Goal: Information Seeking & Learning: Learn about a topic

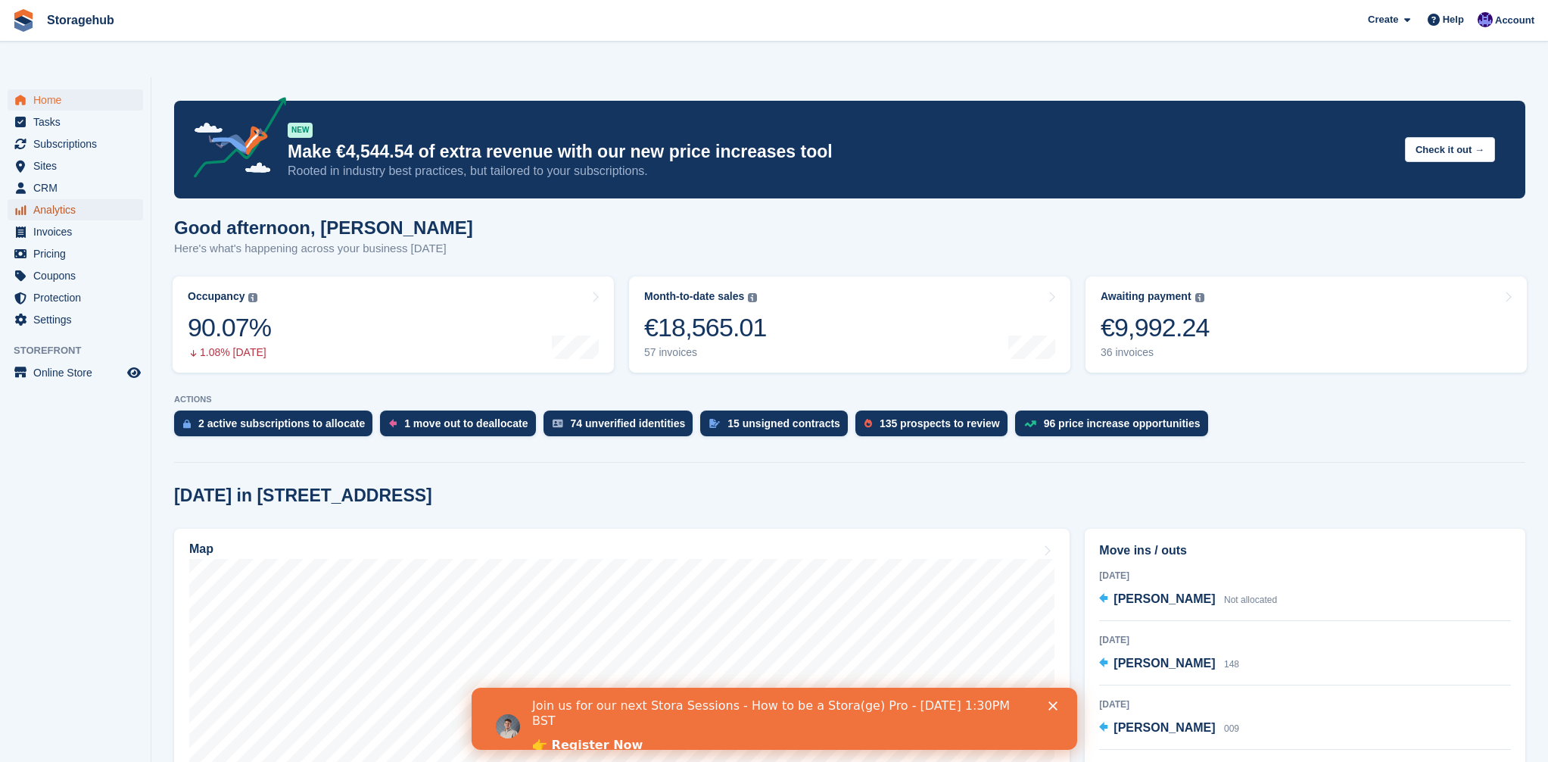
click at [69, 199] on span "Analytics" at bounding box center [78, 209] width 91 height 21
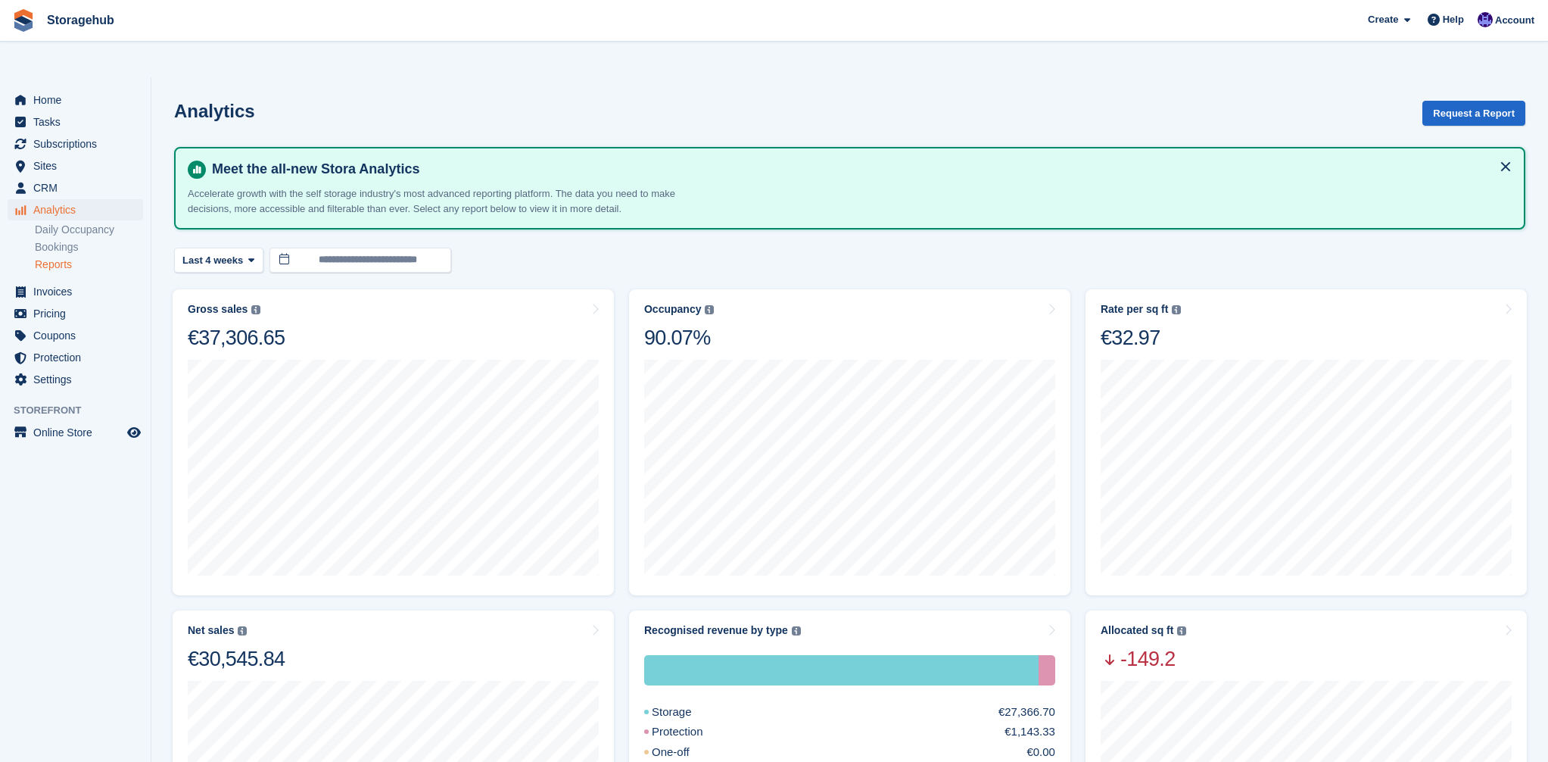
click at [48, 257] on link "Reports" at bounding box center [89, 264] width 108 height 14
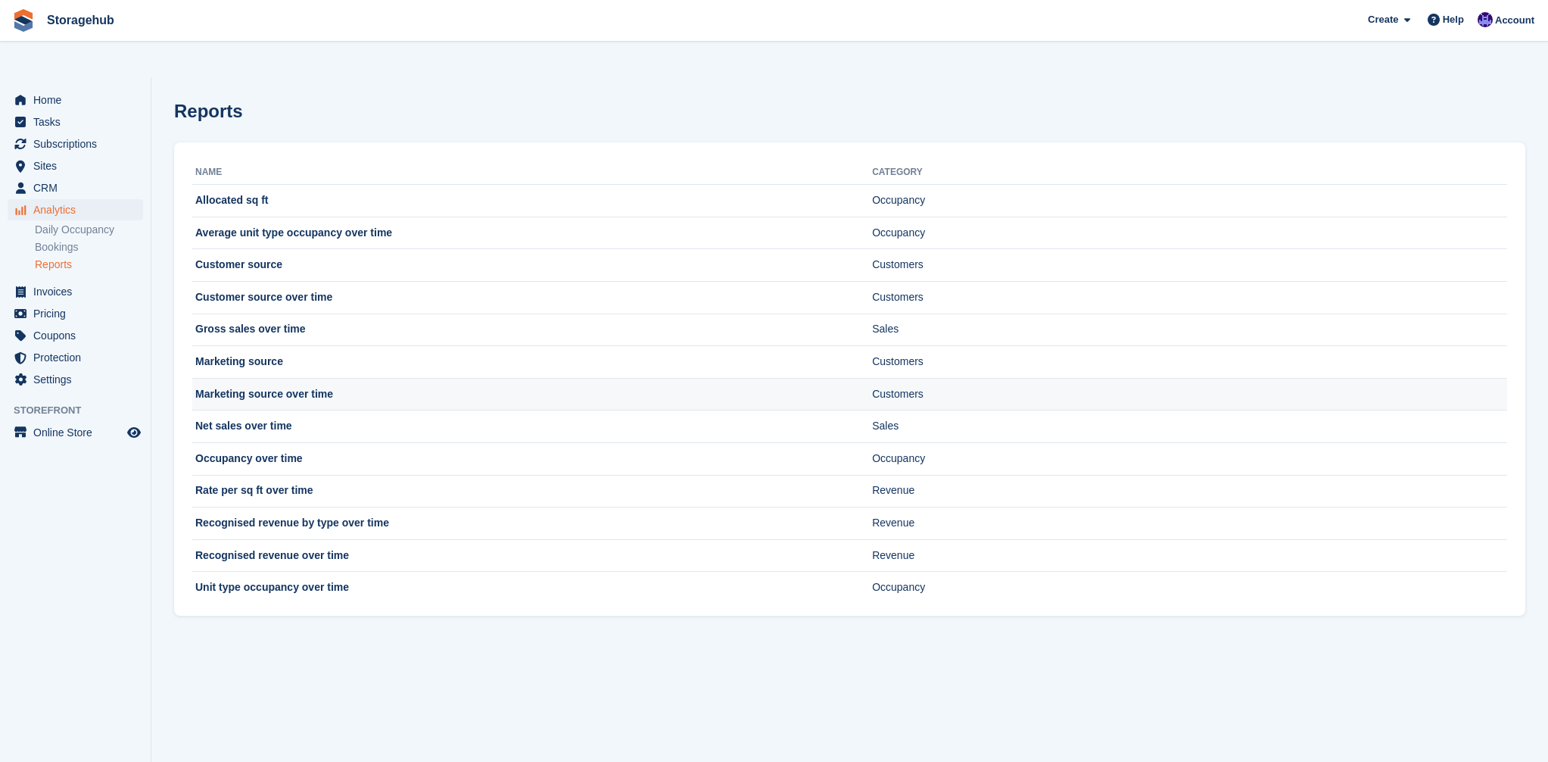
click at [263, 378] on td "Marketing source over time" at bounding box center [532, 394] width 680 height 33
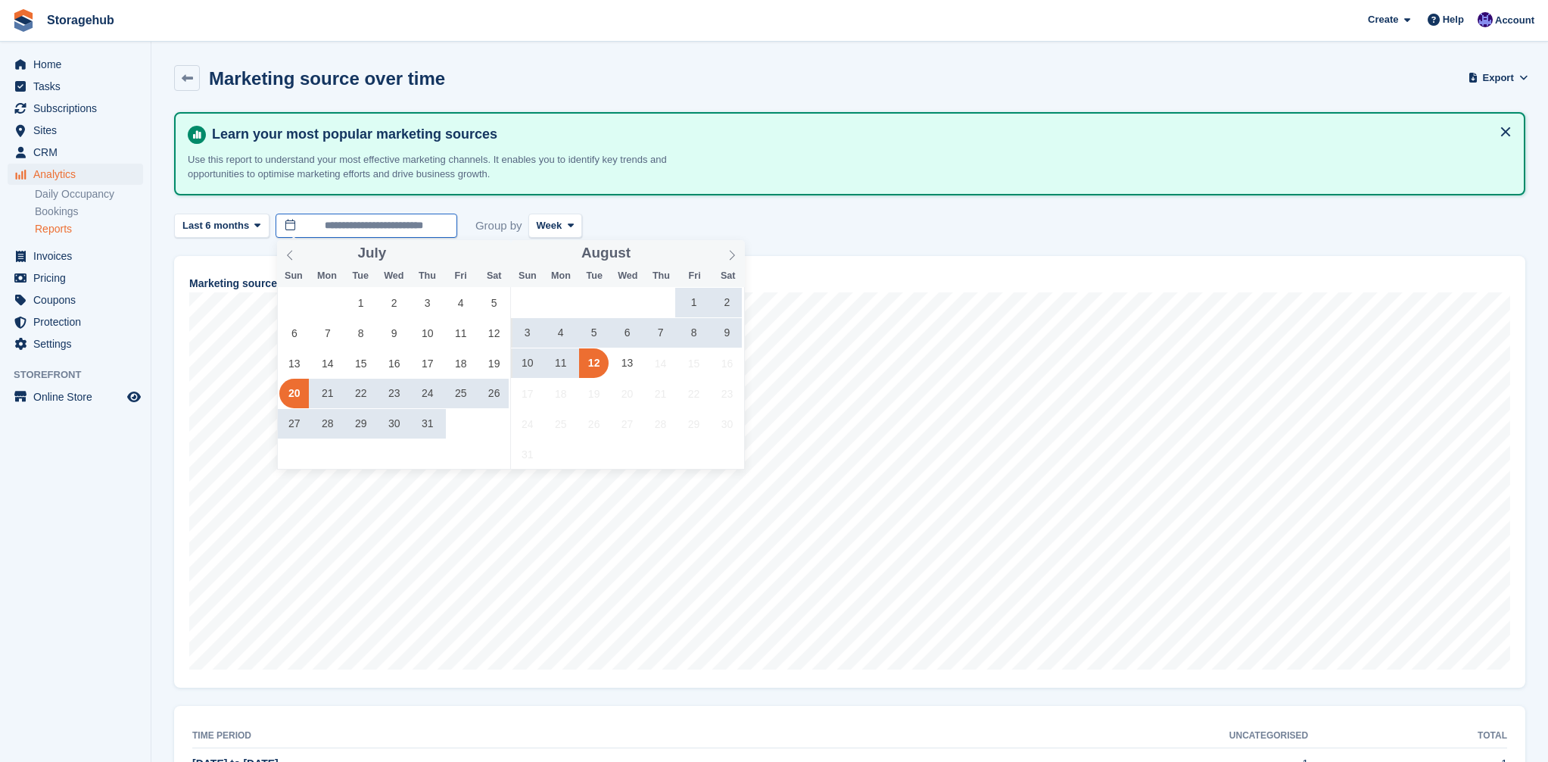
click at [399, 234] on input "**********" at bounding box center [367, 226] width 182 height 25
click at [360, 305] on span "1" at bounding box center [361, 303] width 30 height 30
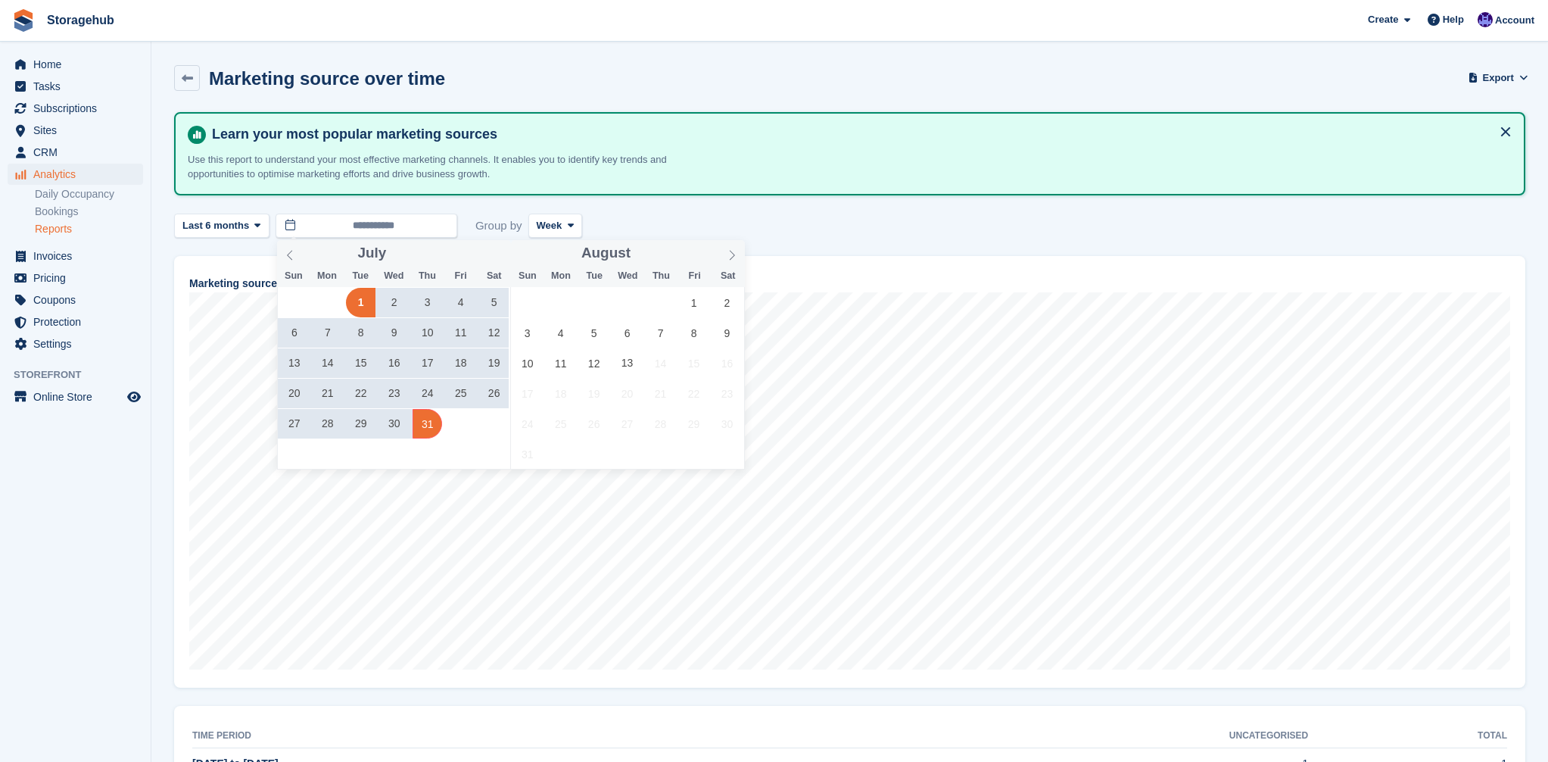
click at [442, 419] on div "29 30 1 2 3 4 5 6 7 8 9 10 11 12 13 14 15 16 17 18 19 20 21 22 23 24 25 26 27 2…" at bounding box center [394, 362] width 233 height 151
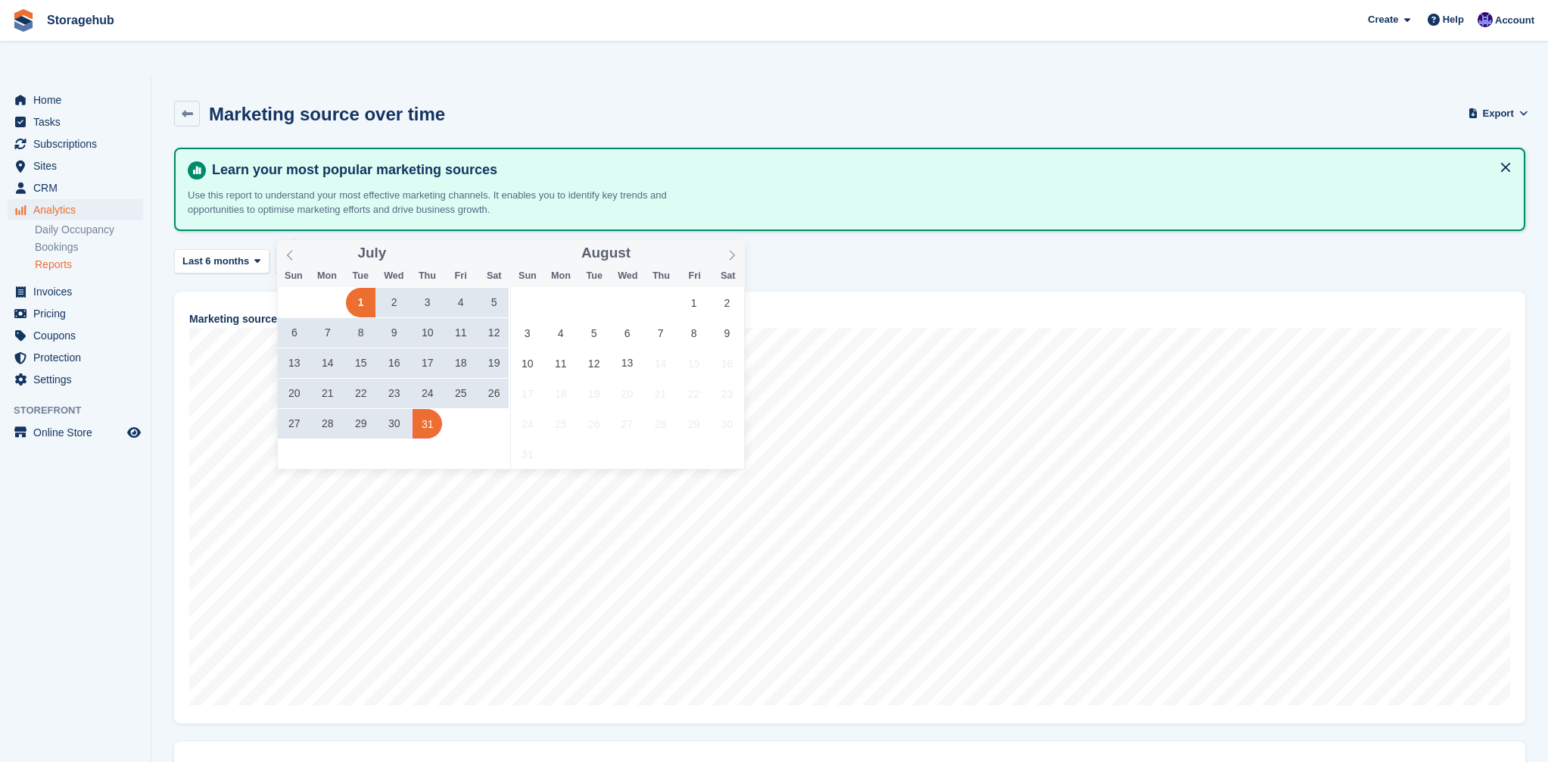
click at [426, 428] on span "31" at bounding box center [428, 424] width 30 height 30
type input "**********"
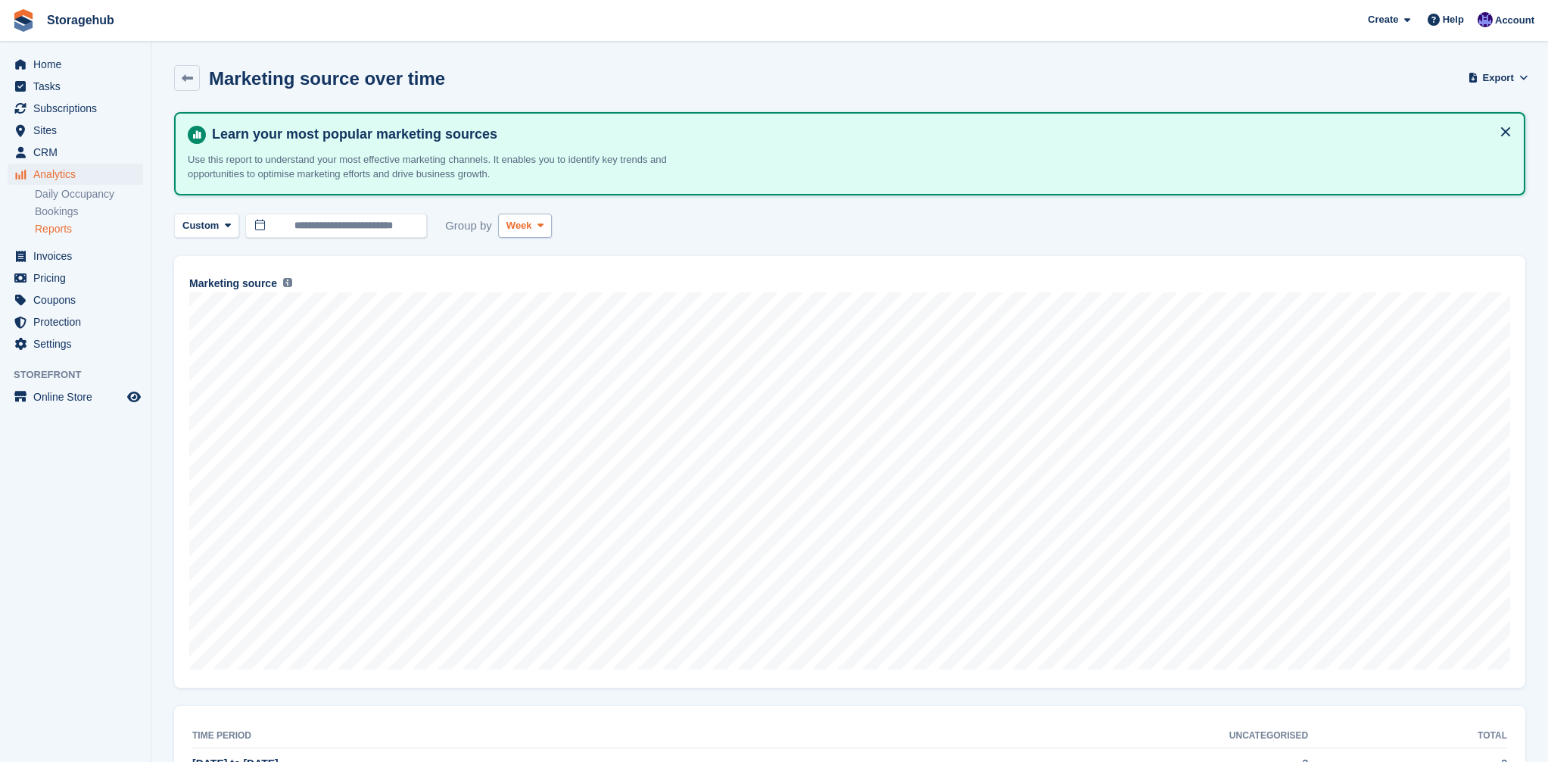
click at [550, 225] on button "Week" at bounding box center [525, 226] width 54 height 25
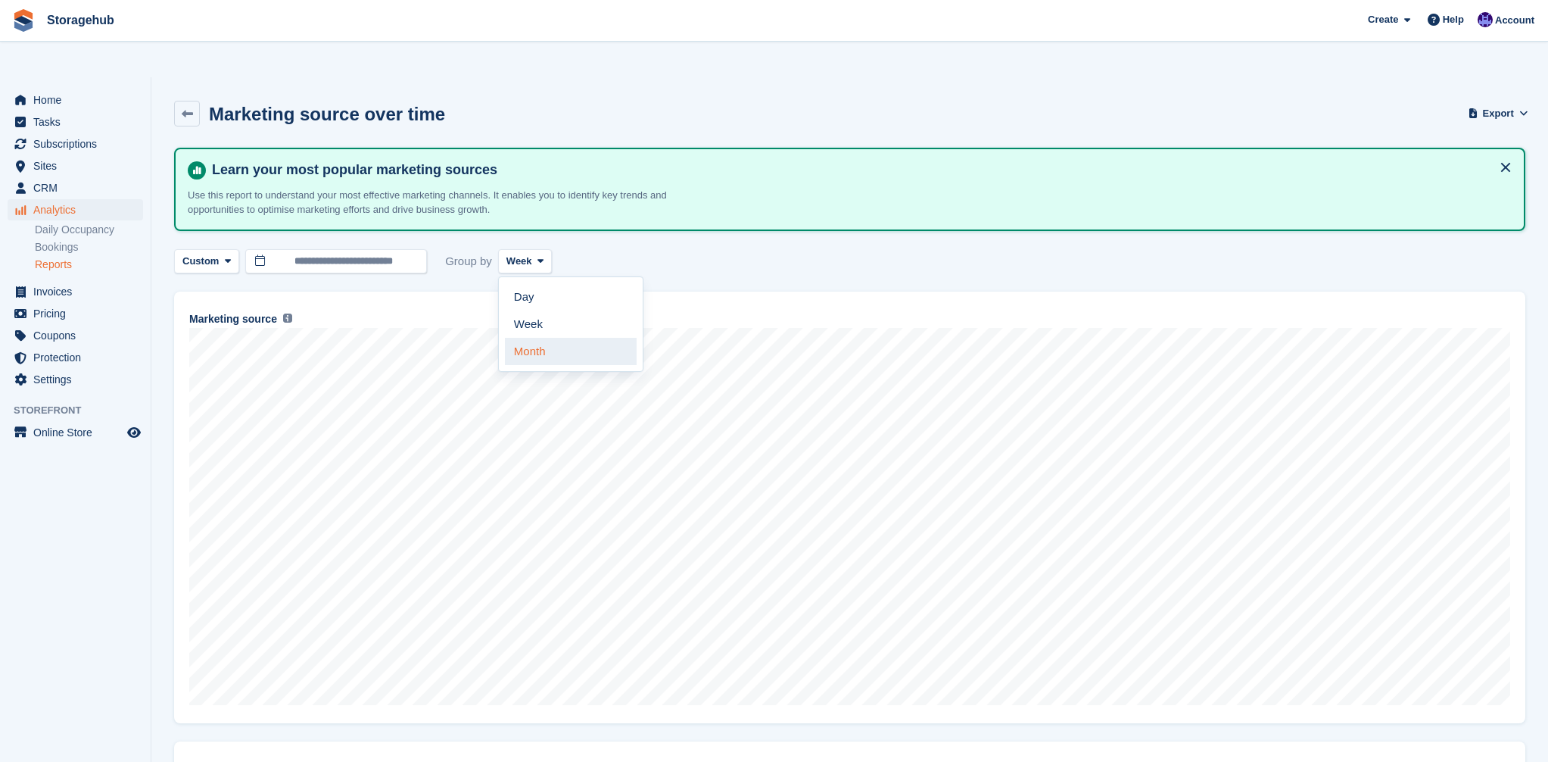
click at [588, 338] on link "Month" at bounding box center [571, 351] width 132 height 27
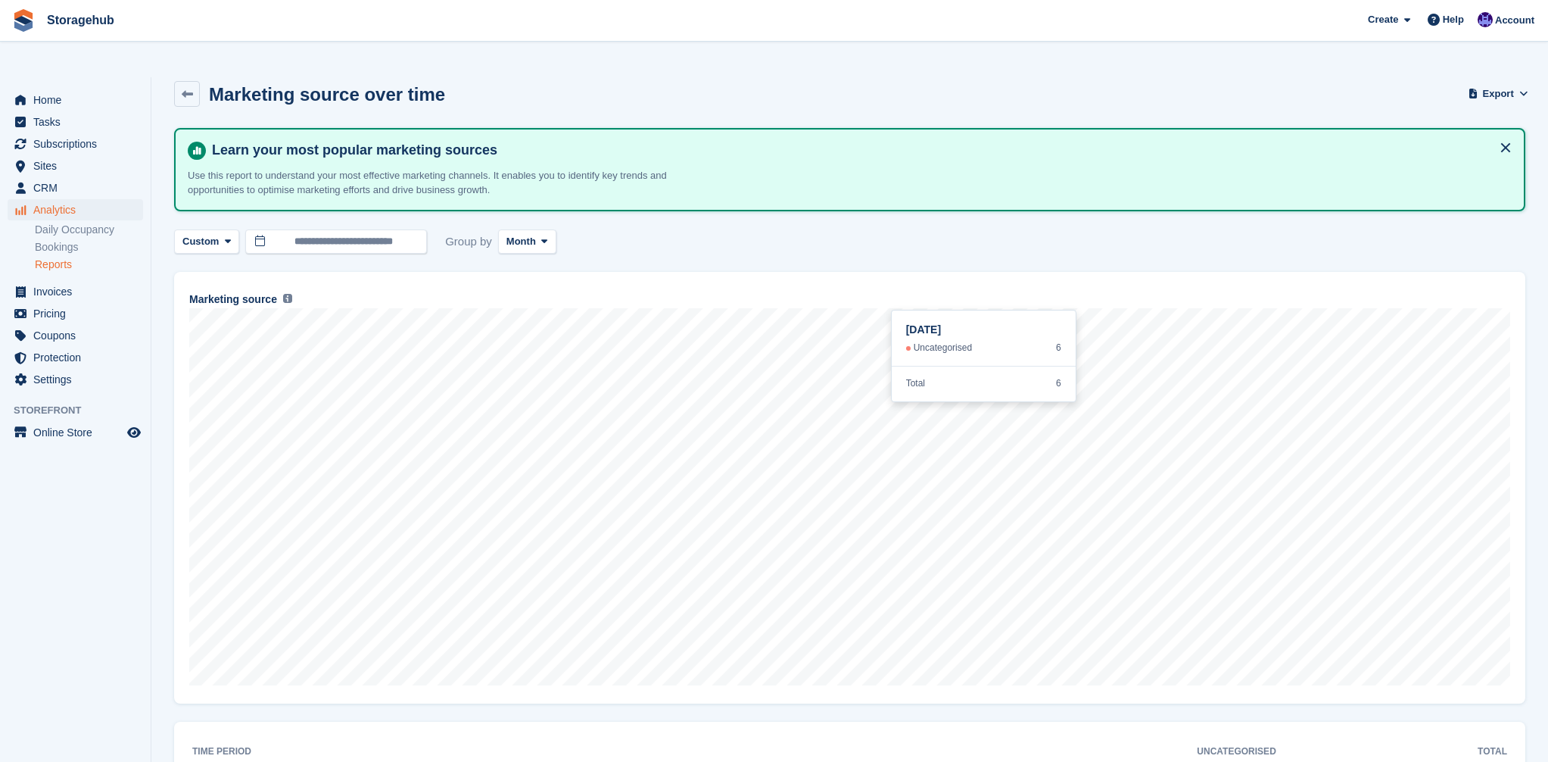
scroll to position [14, 0]
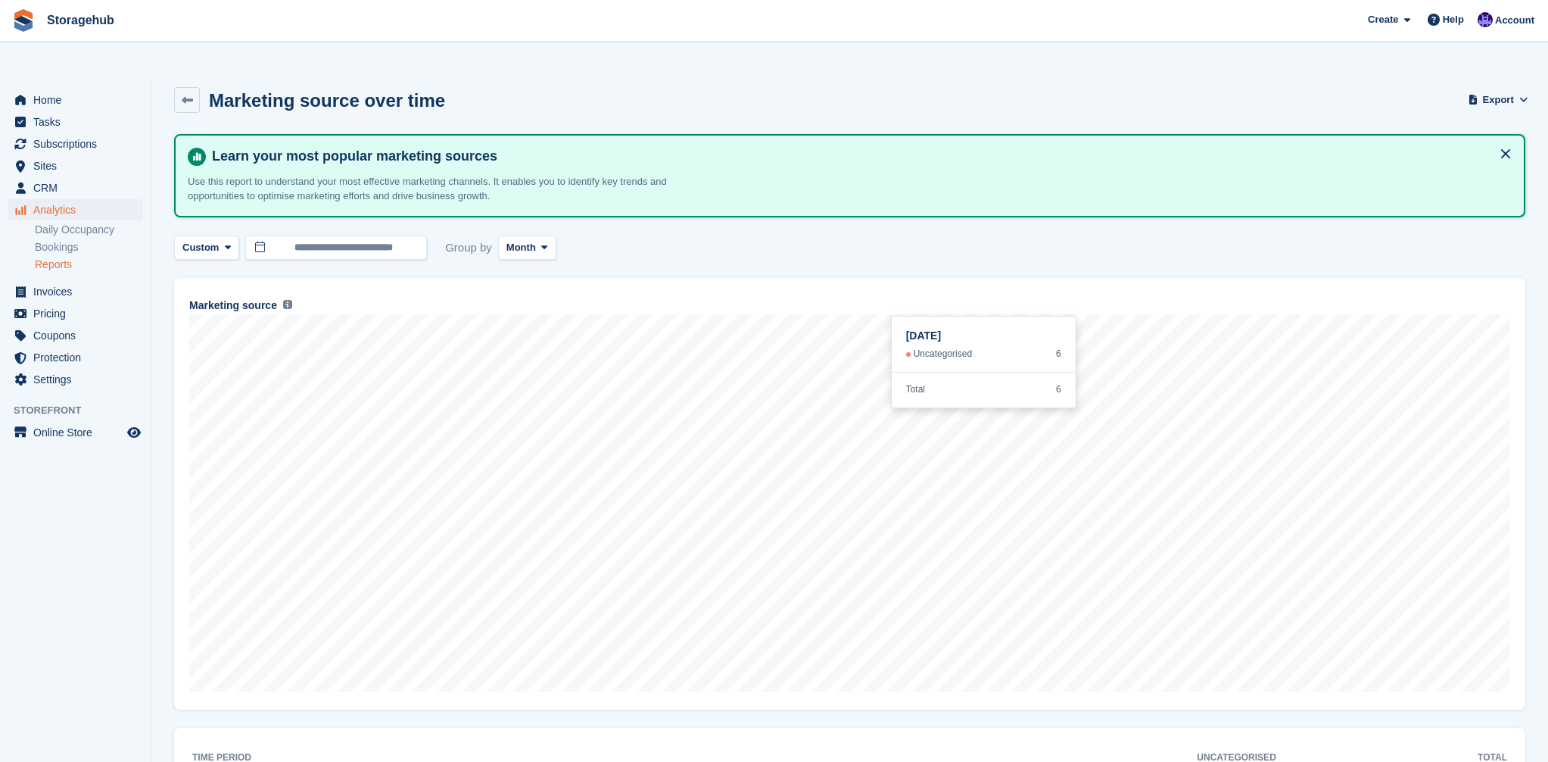
click at [51, 257] on link "Reports" at bounding box center [89, 264] width 108 height 14
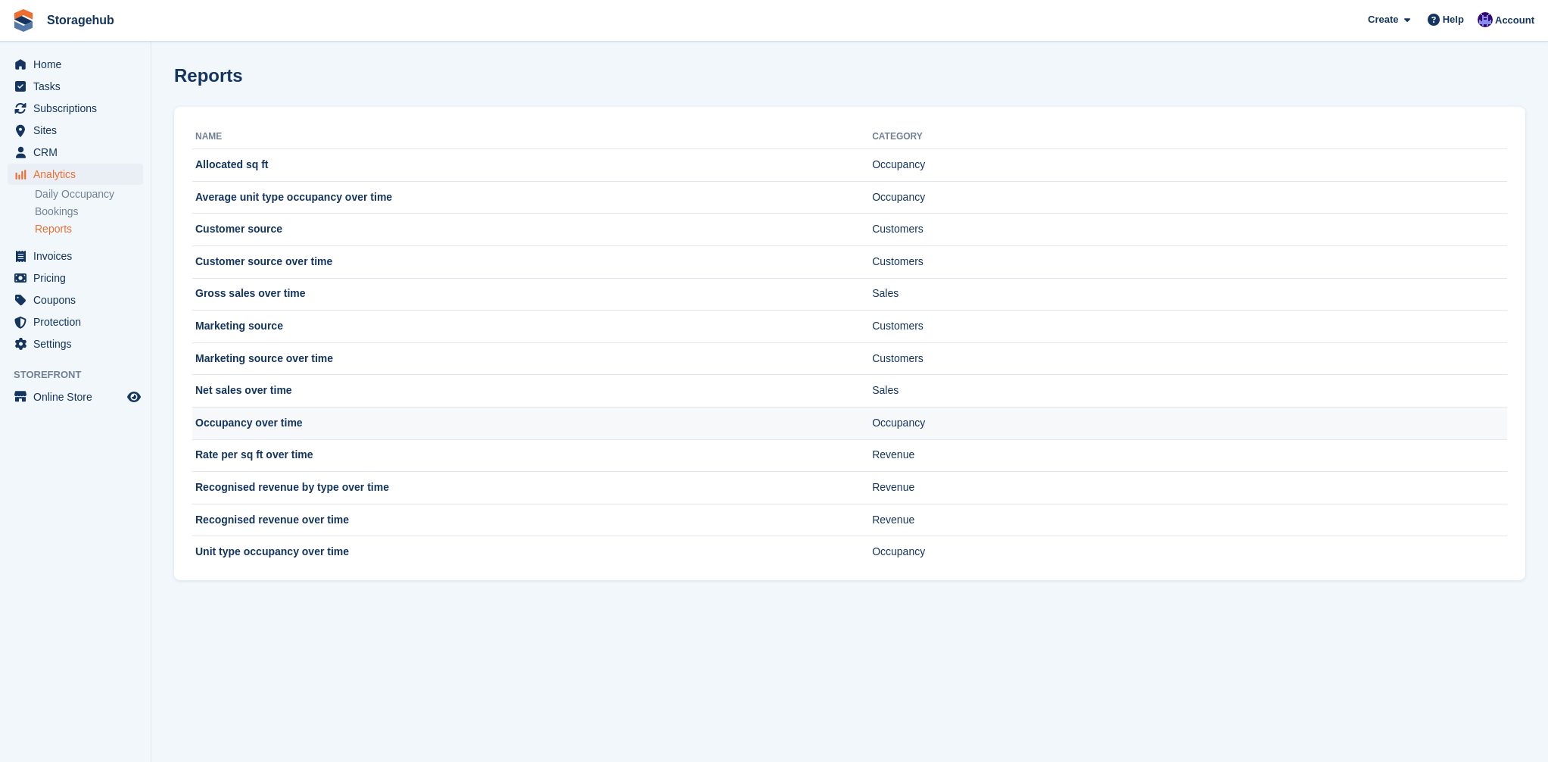
click at [288, 419] on td "Occupancy over time" at bounding box center [532, 423] width 680 height 33
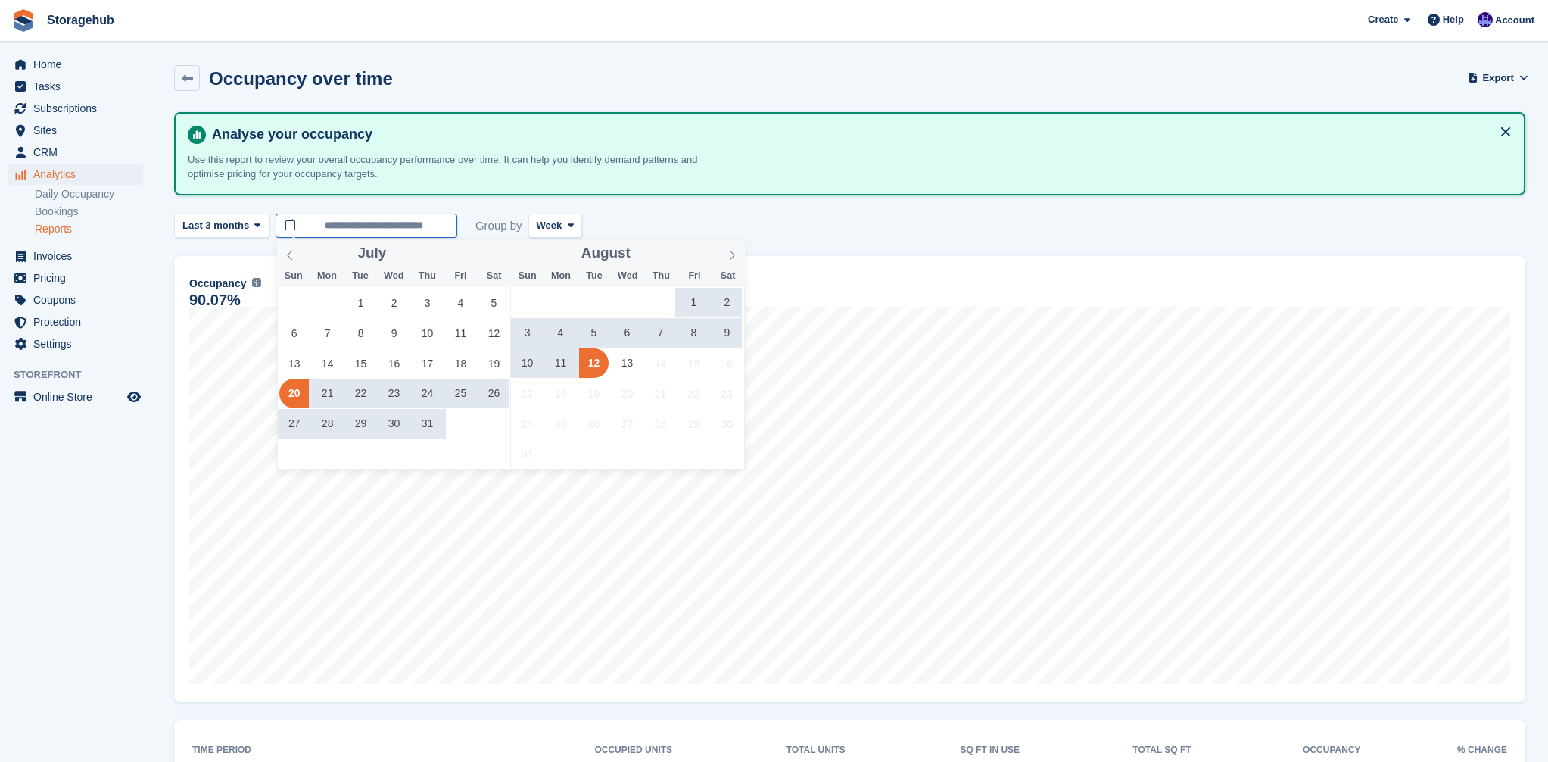
click at [351, 229] on input "**********" at bounding box center [367, 226] width 182 height 25
drag, startPoint x: 365, startPoint y: 302, endPoint x: 373, endPoint y: 303, distance: 7.6
click at [373, 303] on span "1" at bounding box center [361, 303] width 30 height 30
type input "**********"
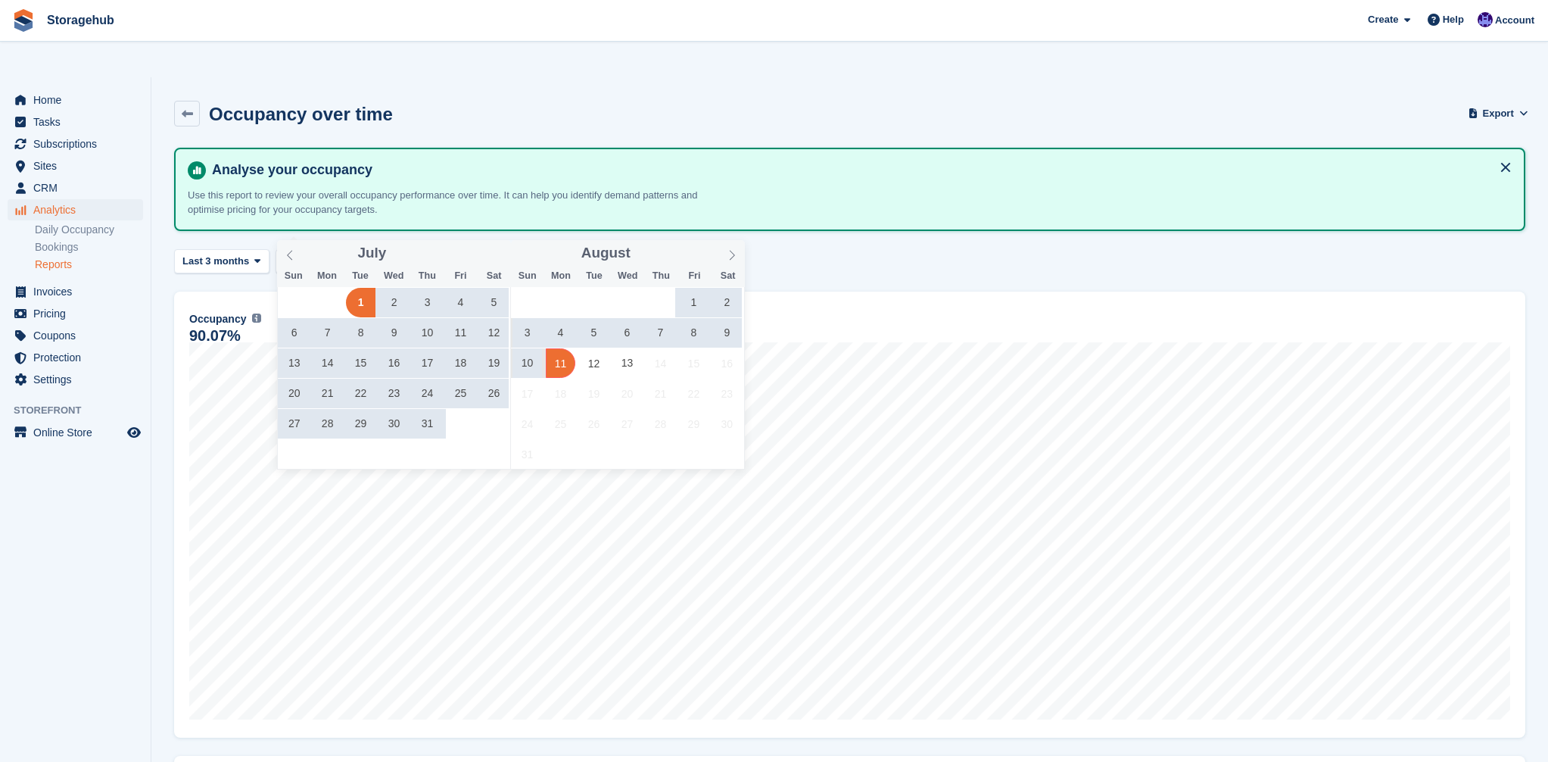
click at [560, 249] on button "Week" at bounding box center [556, 261] width 54 height 25
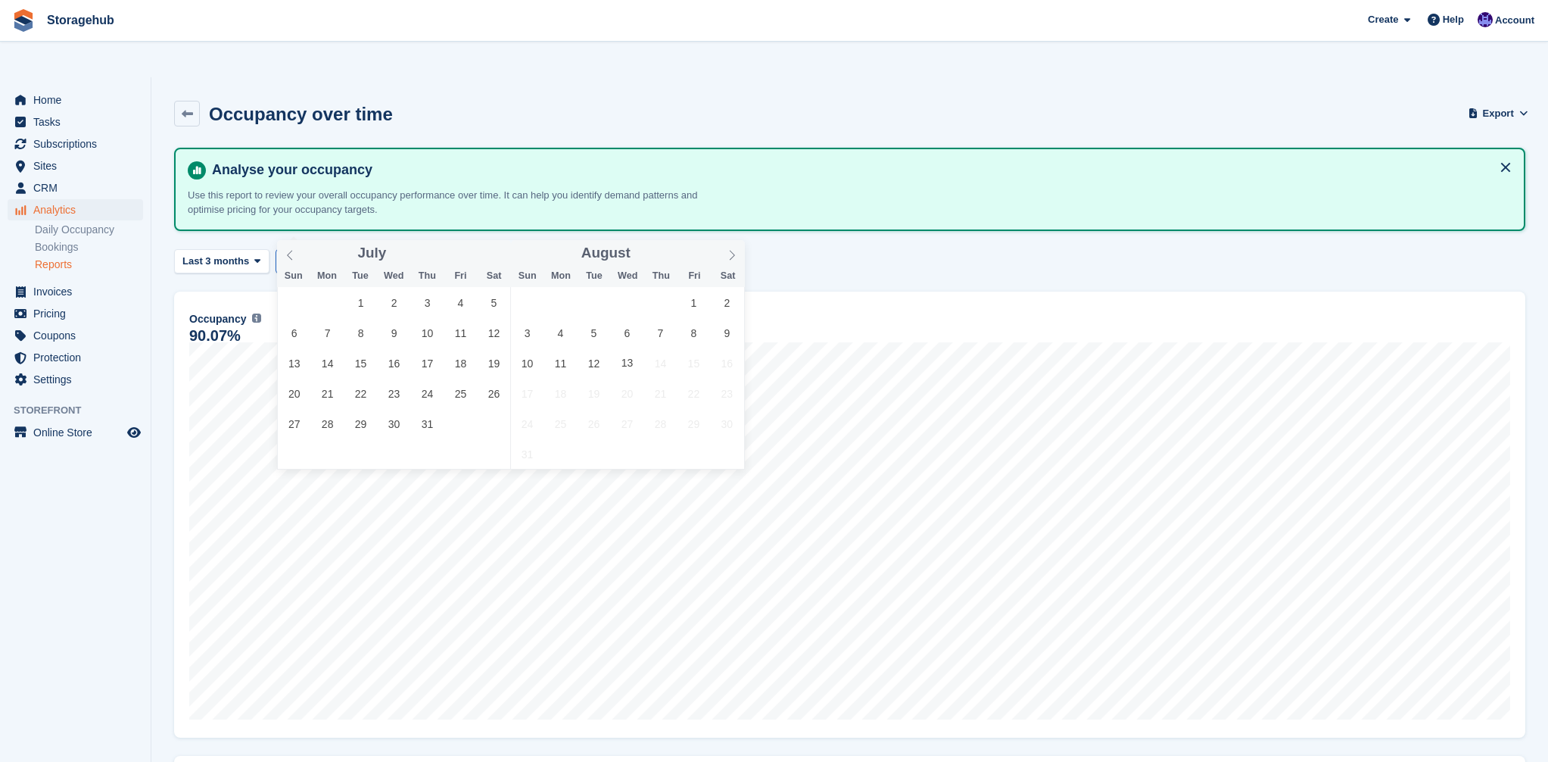
click at [413, 249] on input "text" at bounding box center [367, 261] width 182 height 25
click at [361, 309] on span "1" at bounding box center [361, 303] width 30 height 30
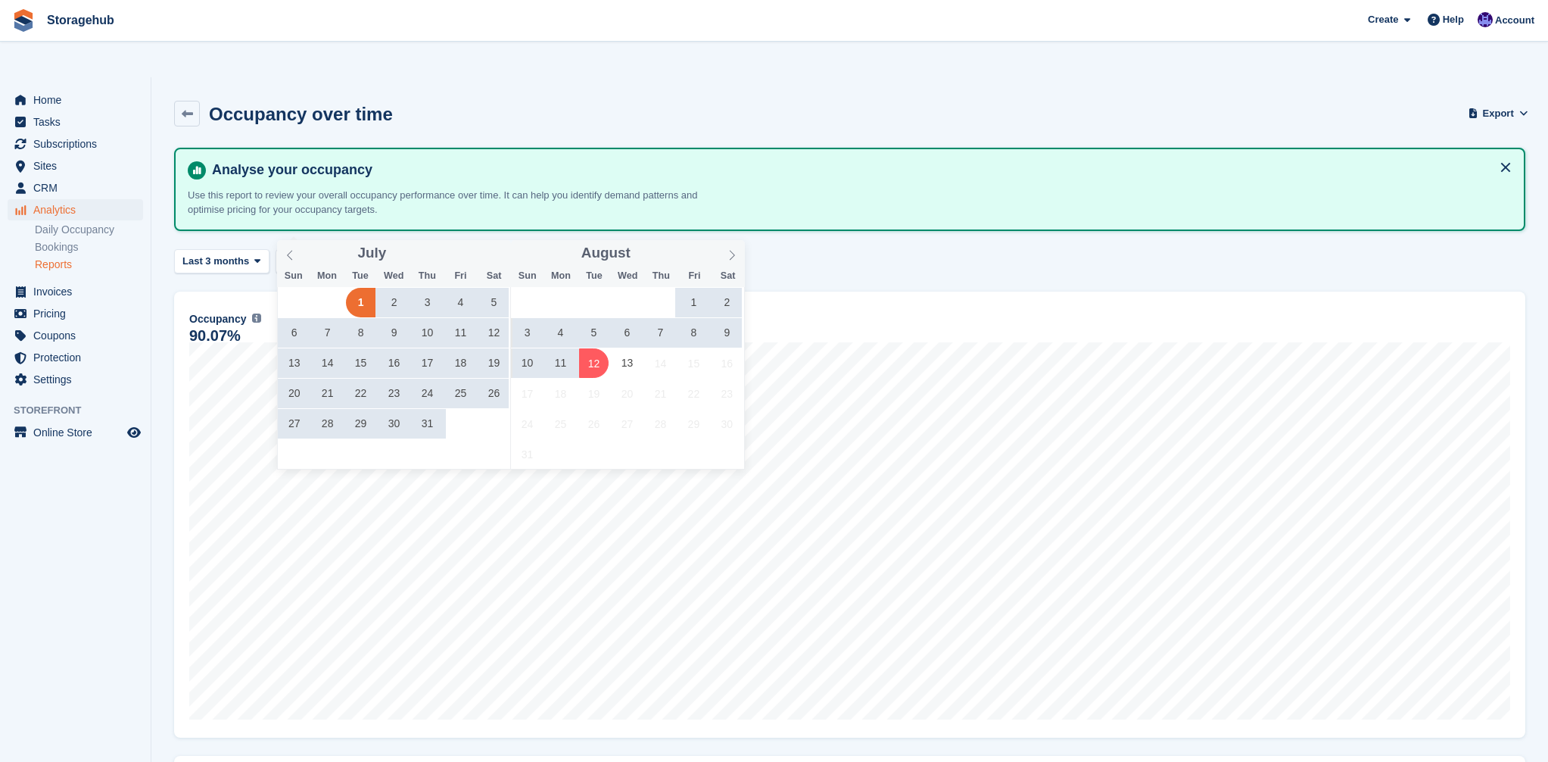
drag, startPoint x: 584, startPoint y: 360, endPoint x: 575, endPoint y: 239, distance: 121.4
click at [585, 359] on span "12" at bounding box center [594, 363] width 30 height 30
type input "**********"
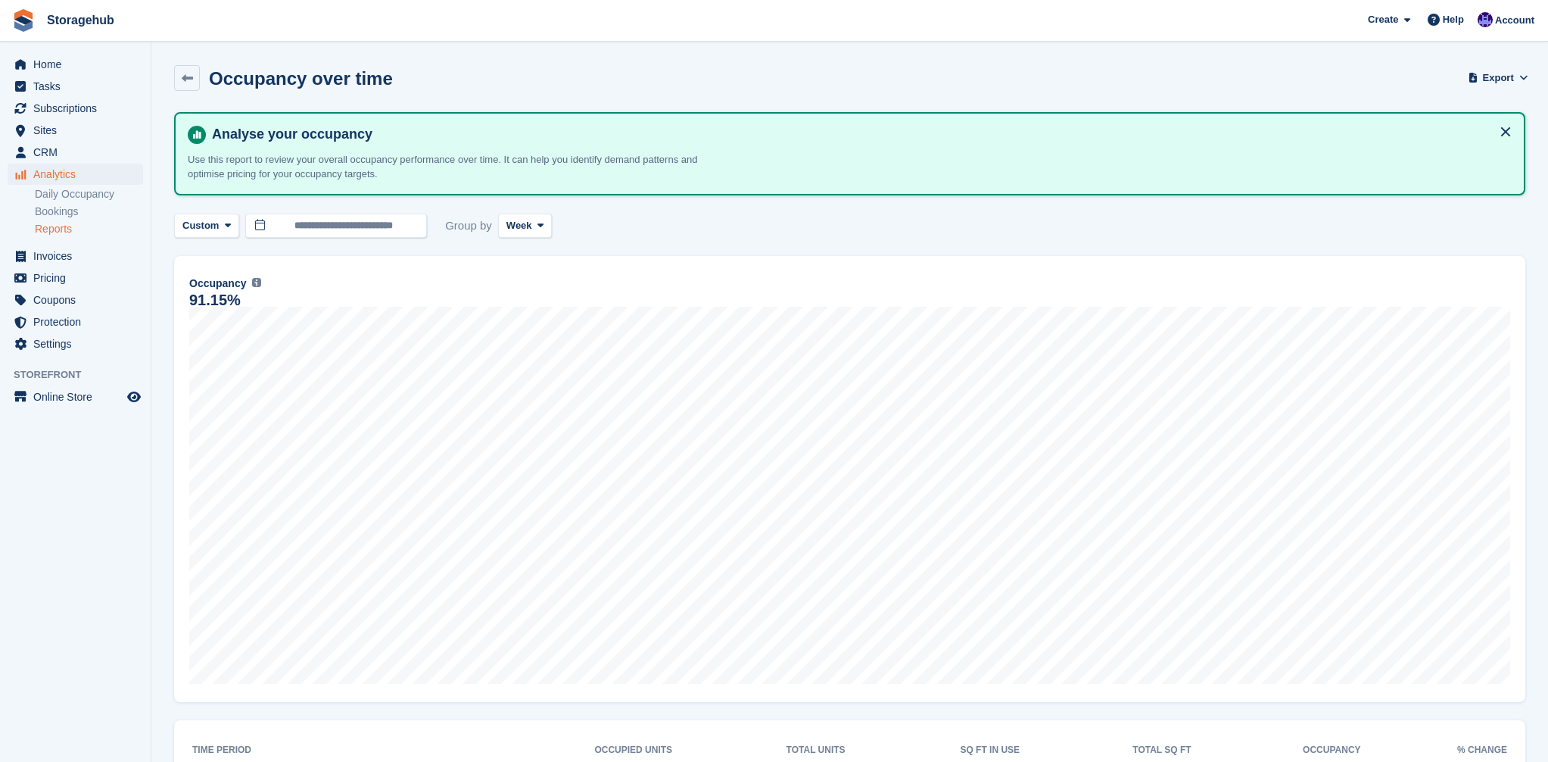
click at [560, 220] on div "**********" at bounding box center [850, 226] width 1352 height 25
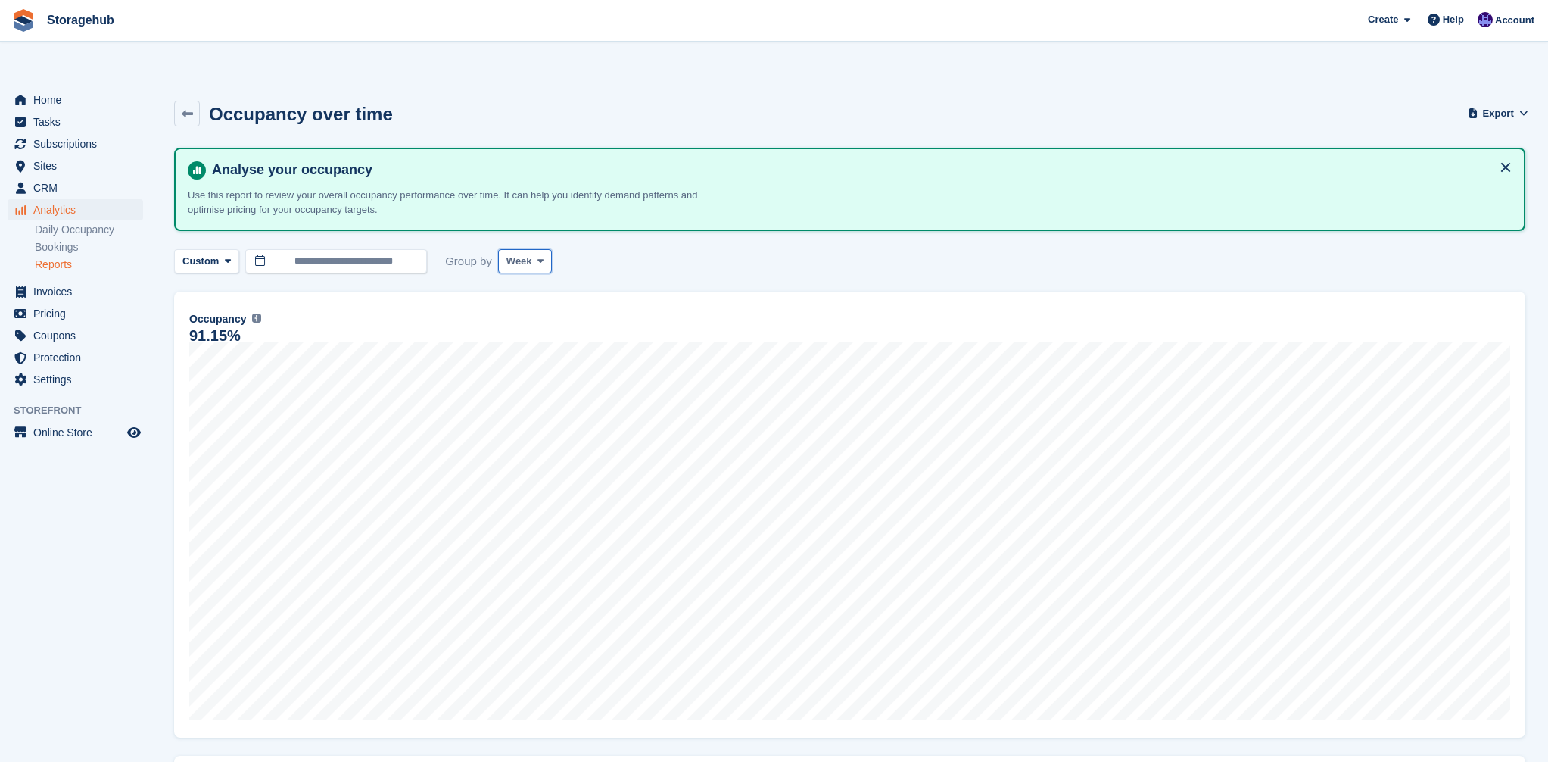
click at [534, 249] on button "Week" at bounding box center [525, 261] width 54 height 25
drag, startPoint x: 550, startPoint y: 316, endPoint x: 572, endPoint y: 310, distance: 21.9
click at [550, 338] on link "Month" at bounding box center [571, 351] width 132 height 27
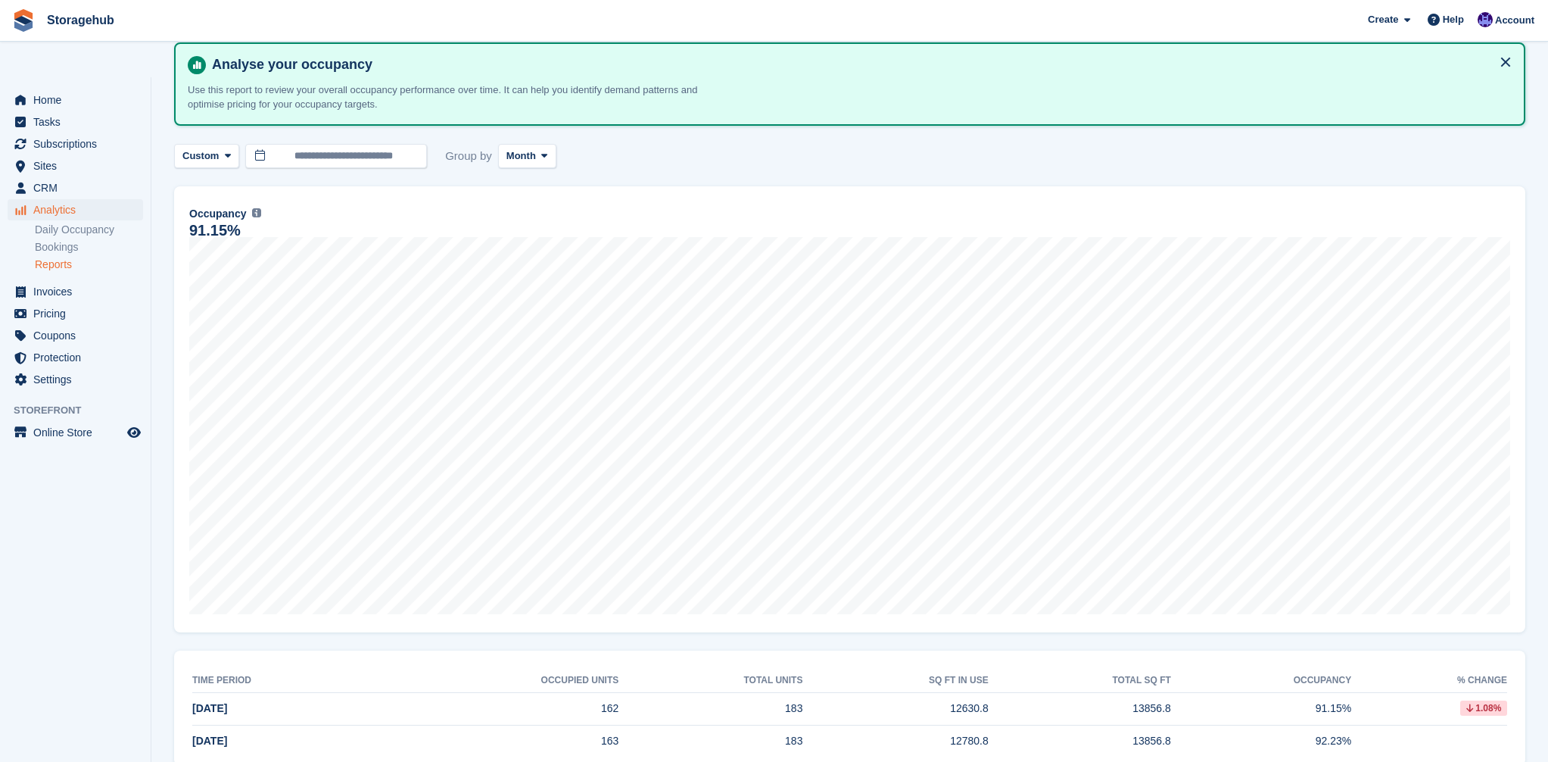
click at [52, 257] on link "Reports" at bounding box center [89, 264] width 108 height 14
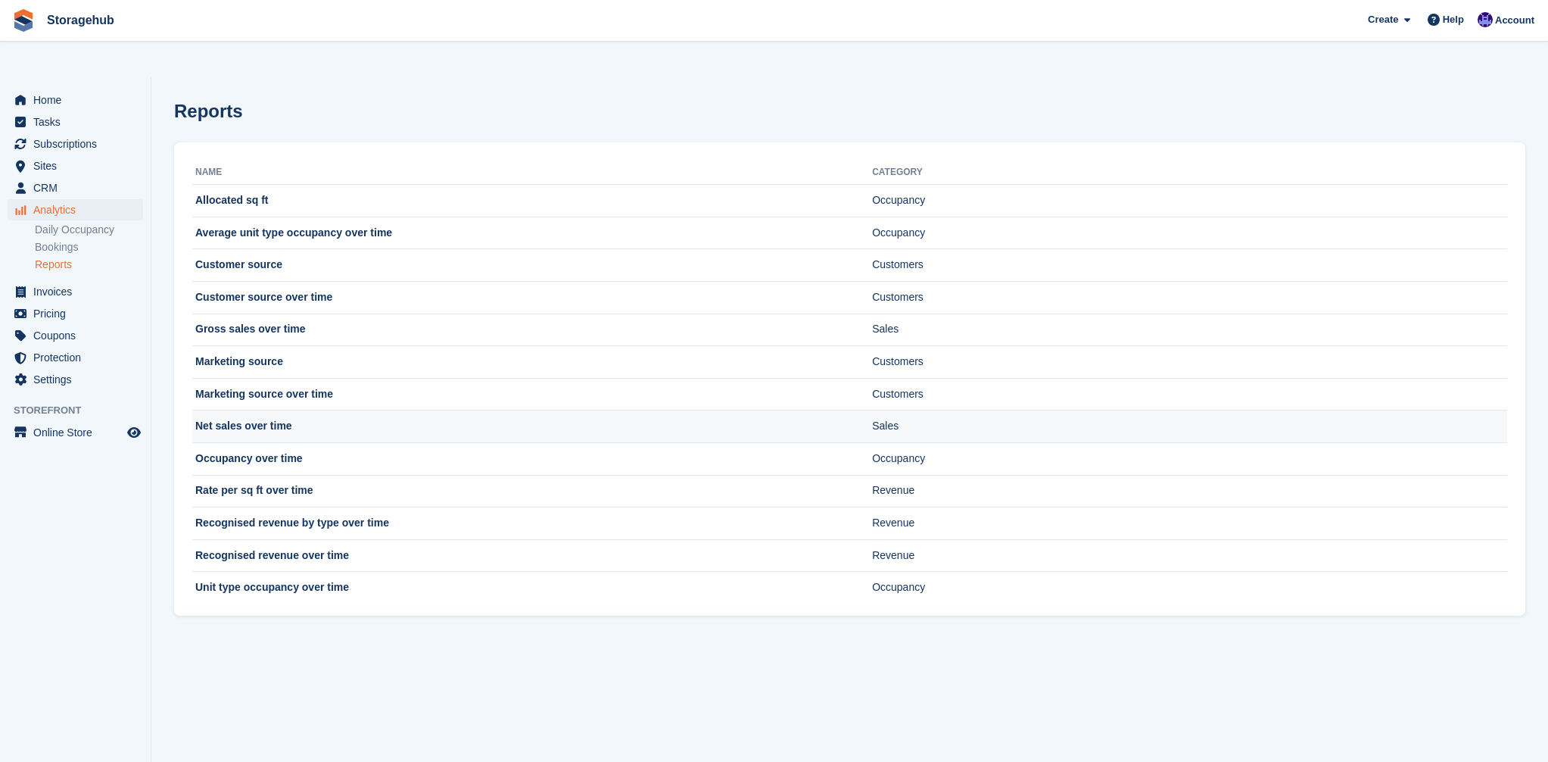
click at [232, 410] on td "Net sales over time" at bounding box center [532, 426] width 680 height 33
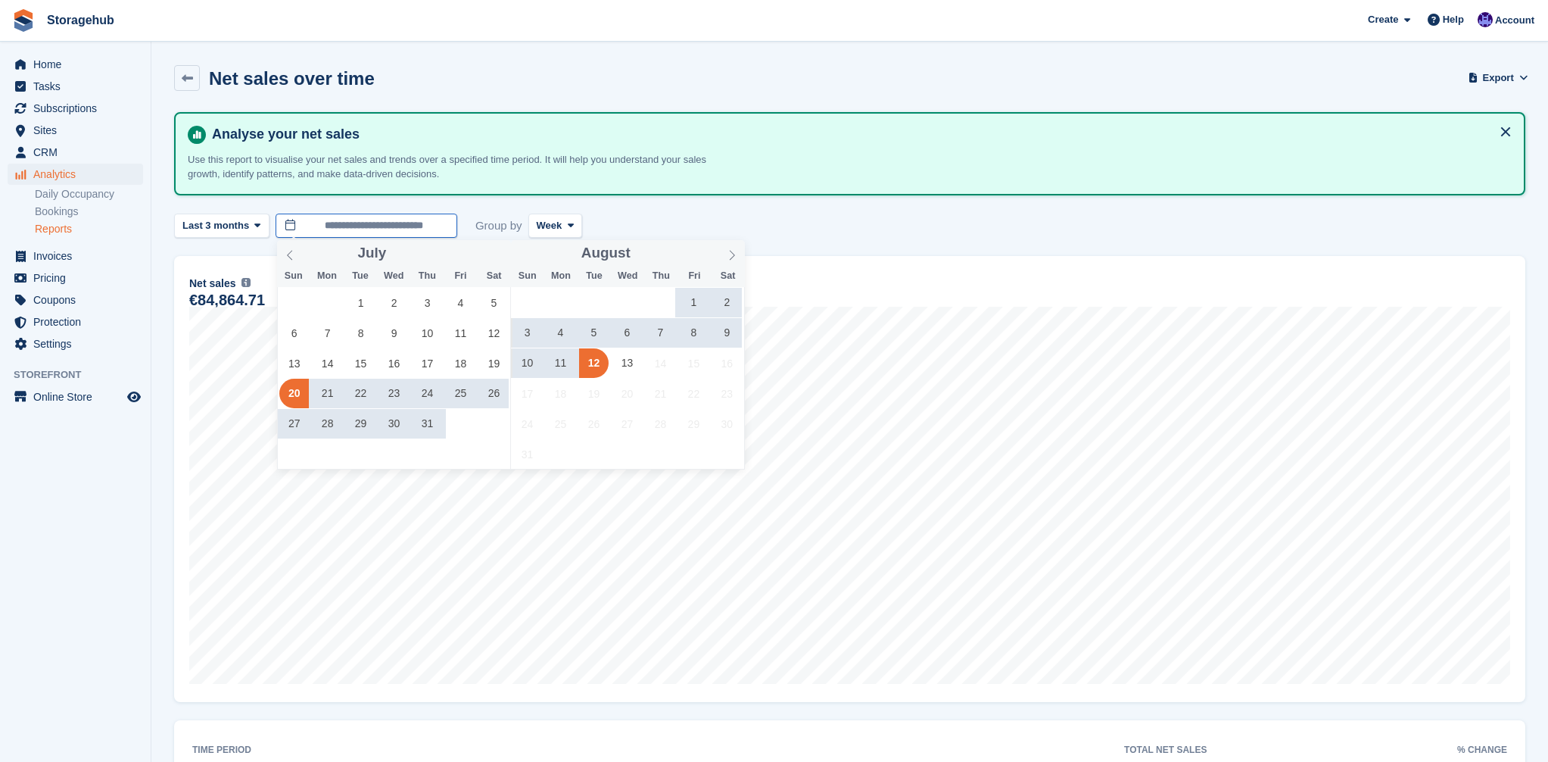
click at [349, 235] on input "**********" at bounding box center [367, 226] width 182 height 25
click at [362, 304] on span "1" at bounding box center [361, 303] width 30 height 30
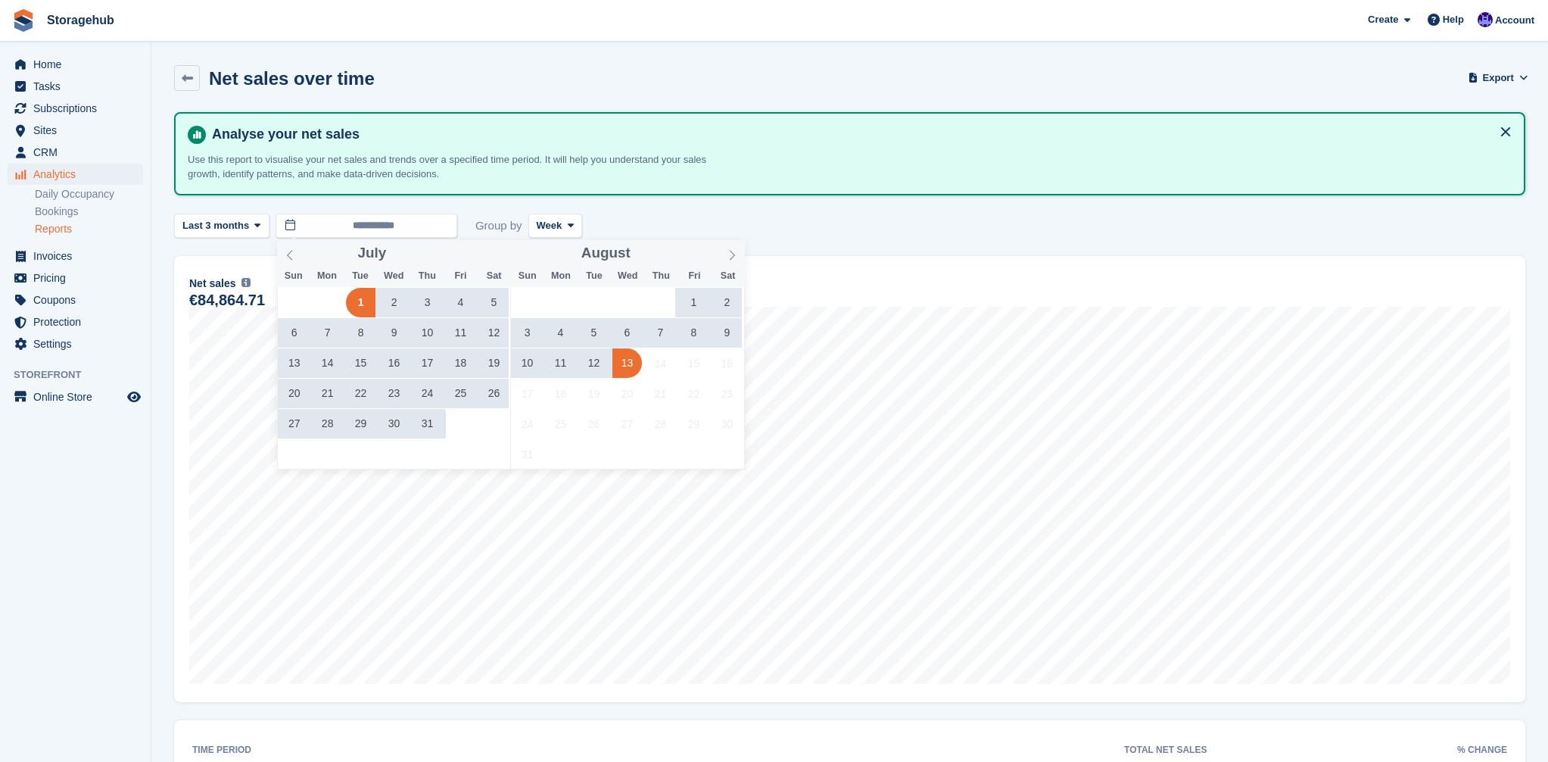
drag, startPoint x: 642, startPoint y: 363, endPoint x: 602, endPoint y: 336, distance: 48.5
click at [641, 363] on div "27 28 29 30 31 1 2 3 4 5 6 7 8 9 10 11 12 13 14 15 16 17 18 19 20 21 22 23 24 2…" at bounding box center [627, 378] width 233 height 182
drag, startPoint x: 597, startPoint y: 356, endPoint x: 585, endPoint y: 288, distance: 69.2
click at [597, 357] on span "12" at bounding box center [594, 363] width 30 height 30
type input "**********"
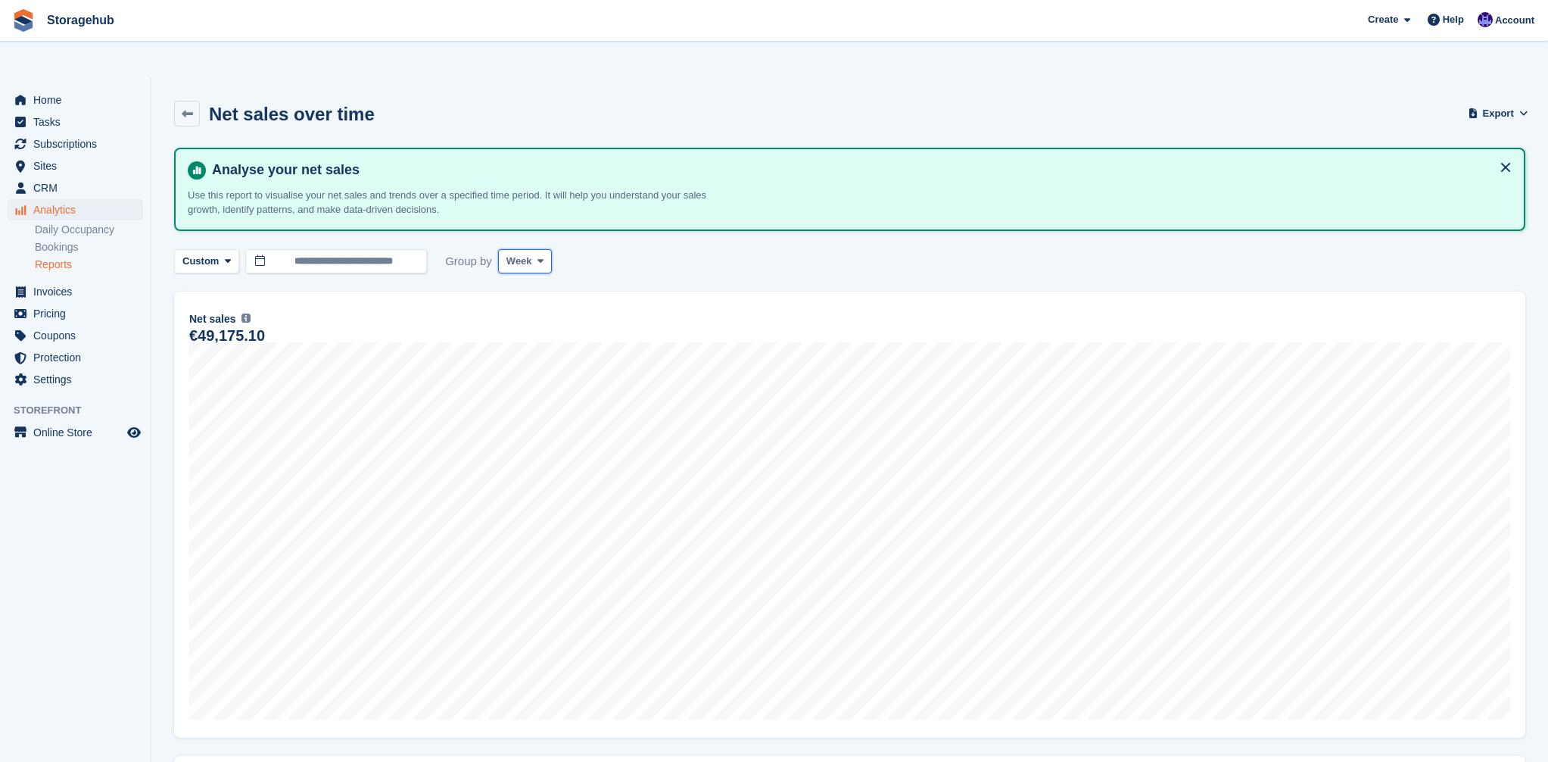
click at [523, 254] on span "Week" at bounding box center [520, 261] width 26 height 15
click at [525, 338] on link "Month" at bounding box center [571, 351] width 132 height 27
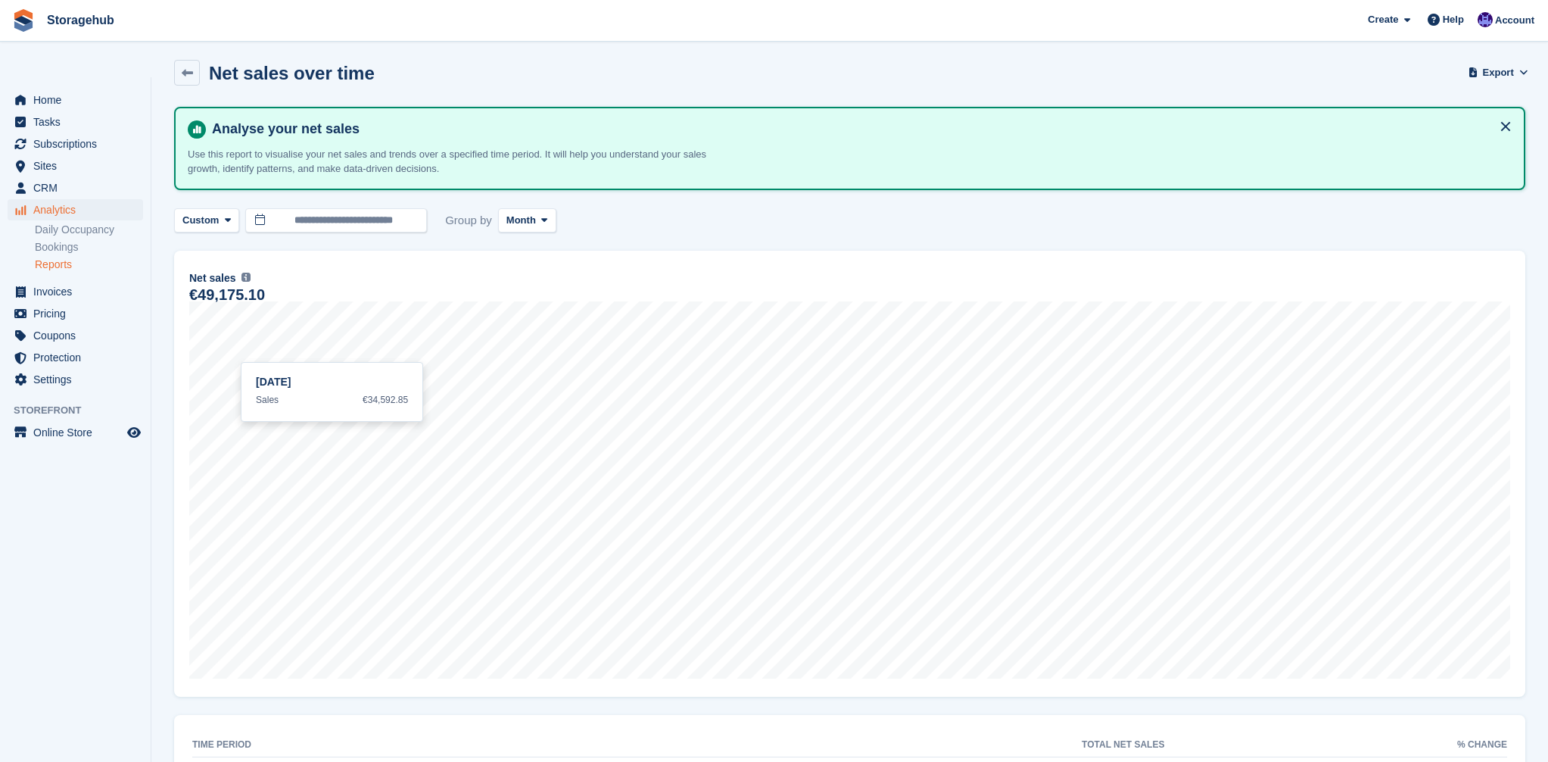
scroll to position [105, 0]
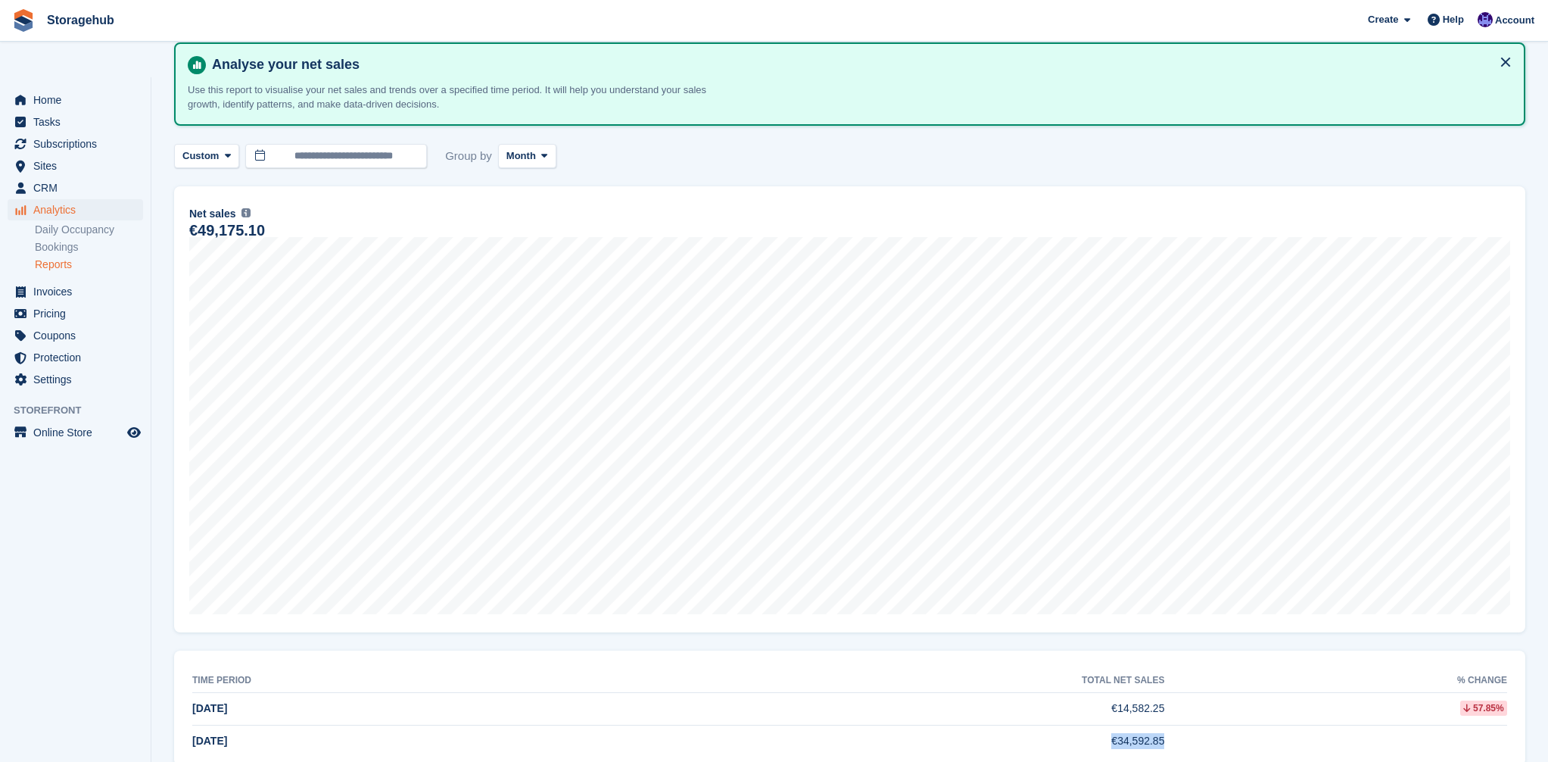
copy tr "€34,592.85"
drag, startPoint x: 1099, startPoint y: 703, endPoint x: 1183, endPoint y: 709, distance: 85.0
click at [1192, 725] on tr "Jul 2025 €34,592.85" at bounding box center [849, 741] width 1315 height 32
click at [67, 257] on link "Reports" at bounding box center [89, 264] width 108 height 14
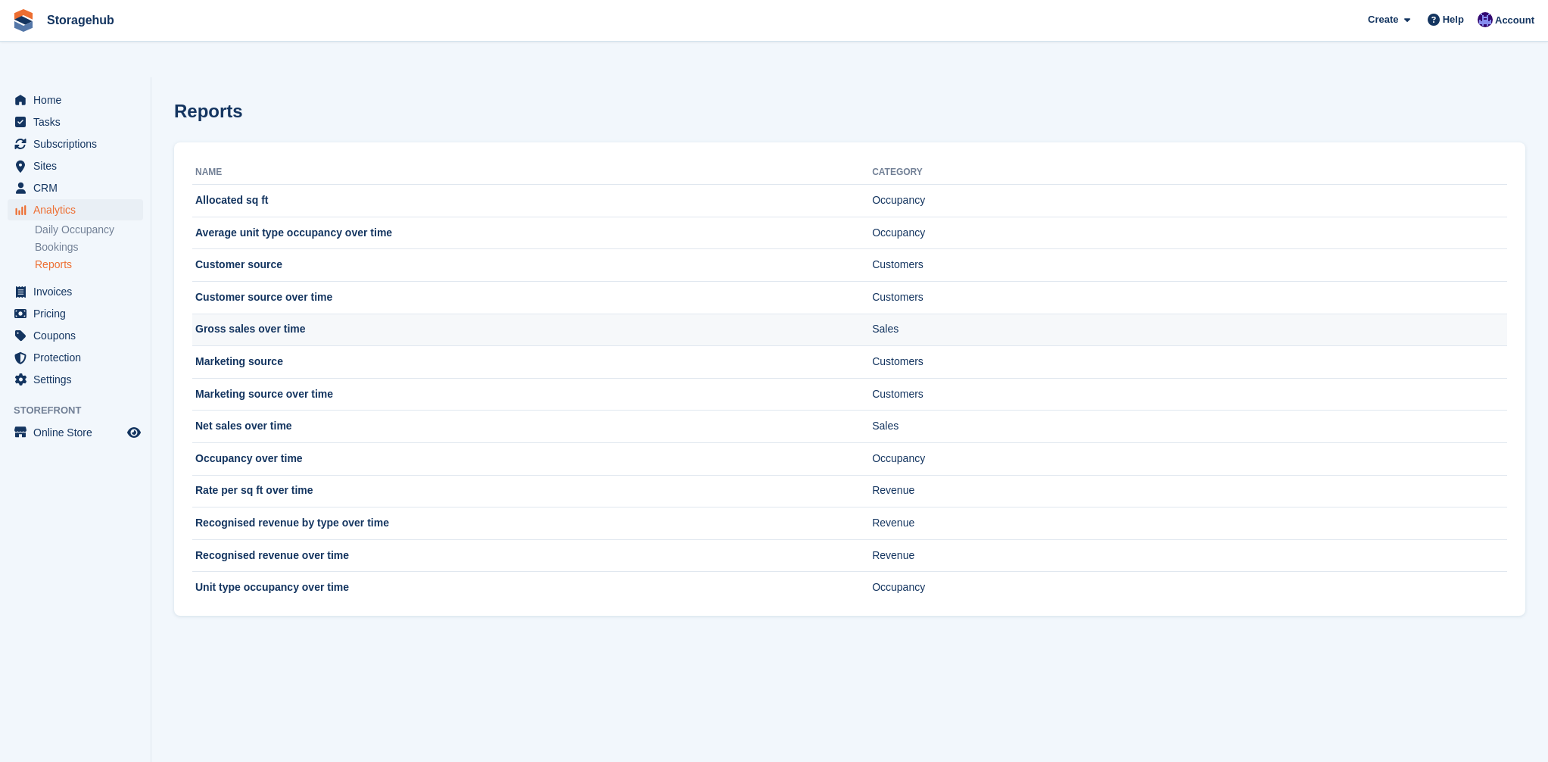
click at [242, 313] on td "Gross sales over time" at bounding box center [532, 329] width 680 height 33
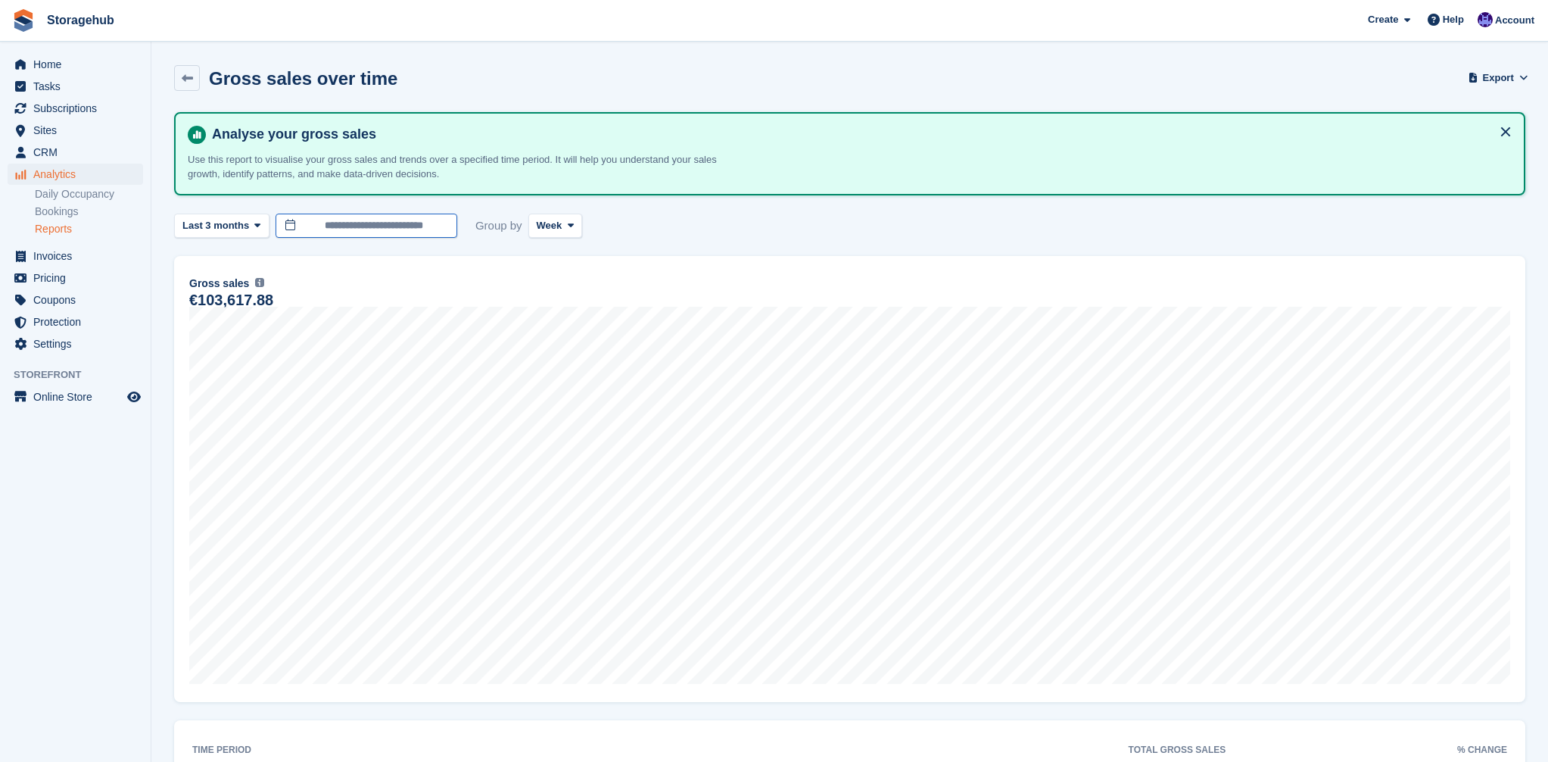
click at [347, 230] on input "**********" at bounding box center [367, 226] width 182 height 25
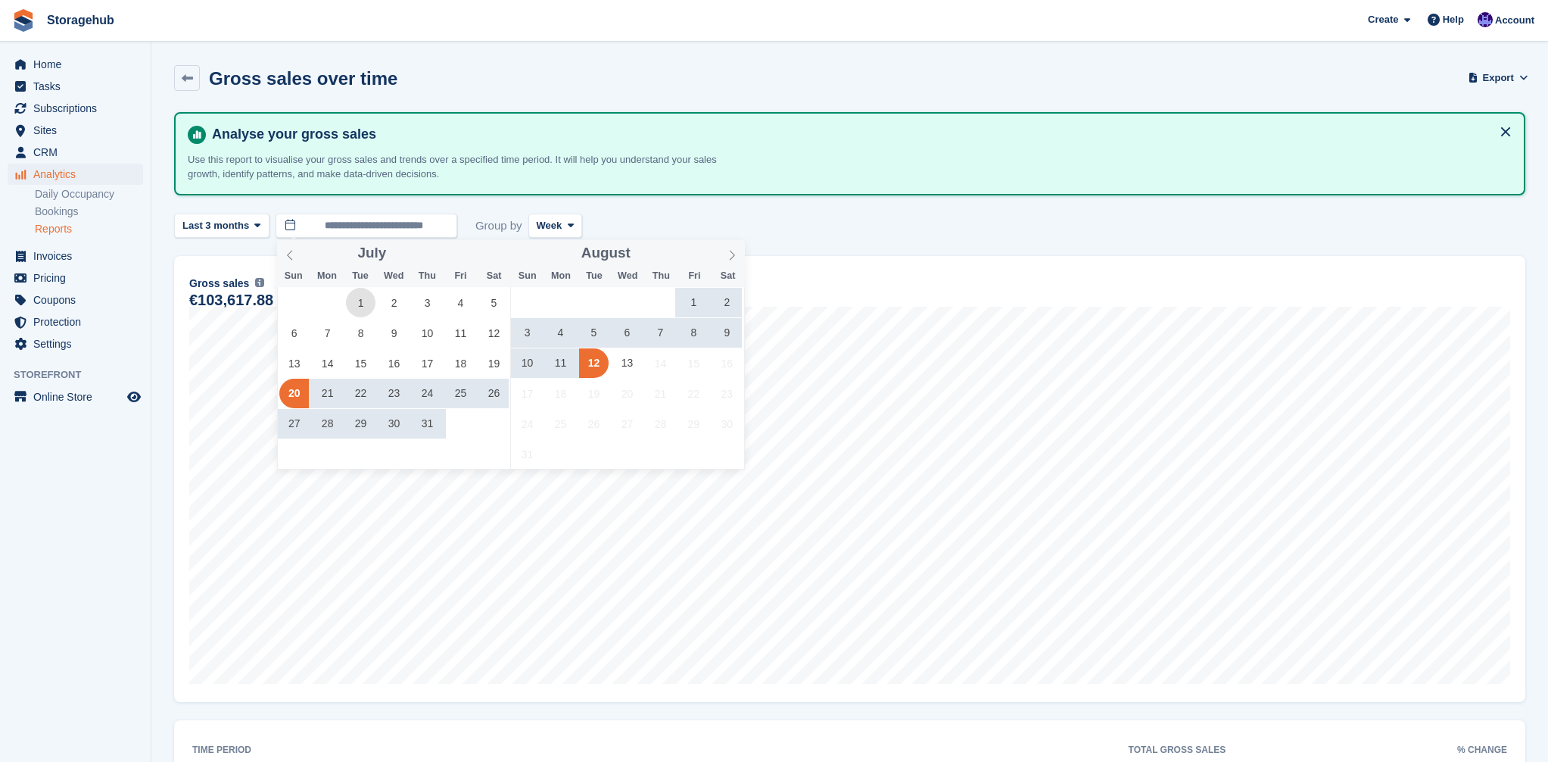
click at [360, 299] on span "1" at bounding box center [361, 303] width 30 height 30
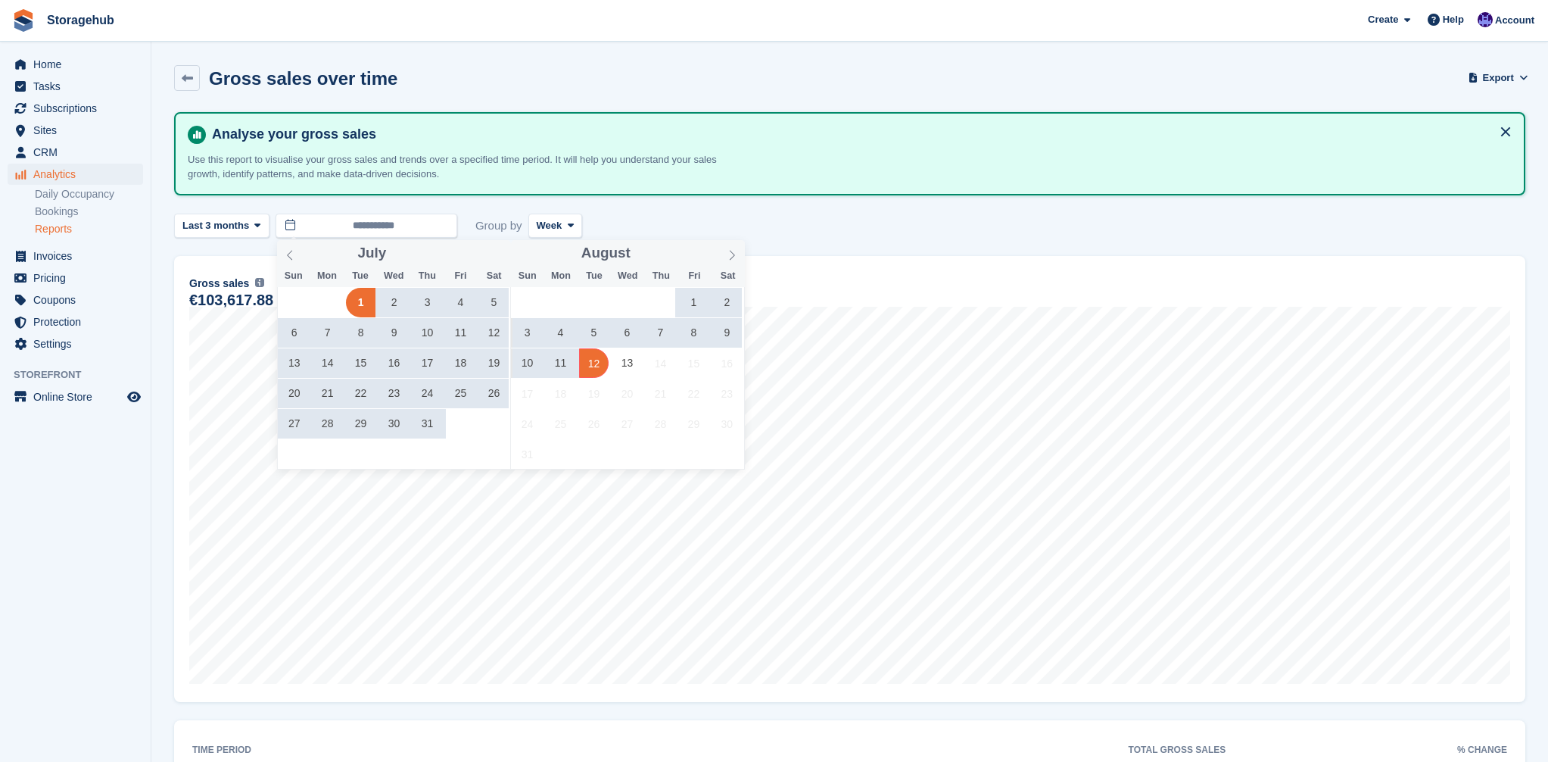
click at [606, 367] on span "12" at bounding box center [594, 363] width 30 height 30
type input "**********"
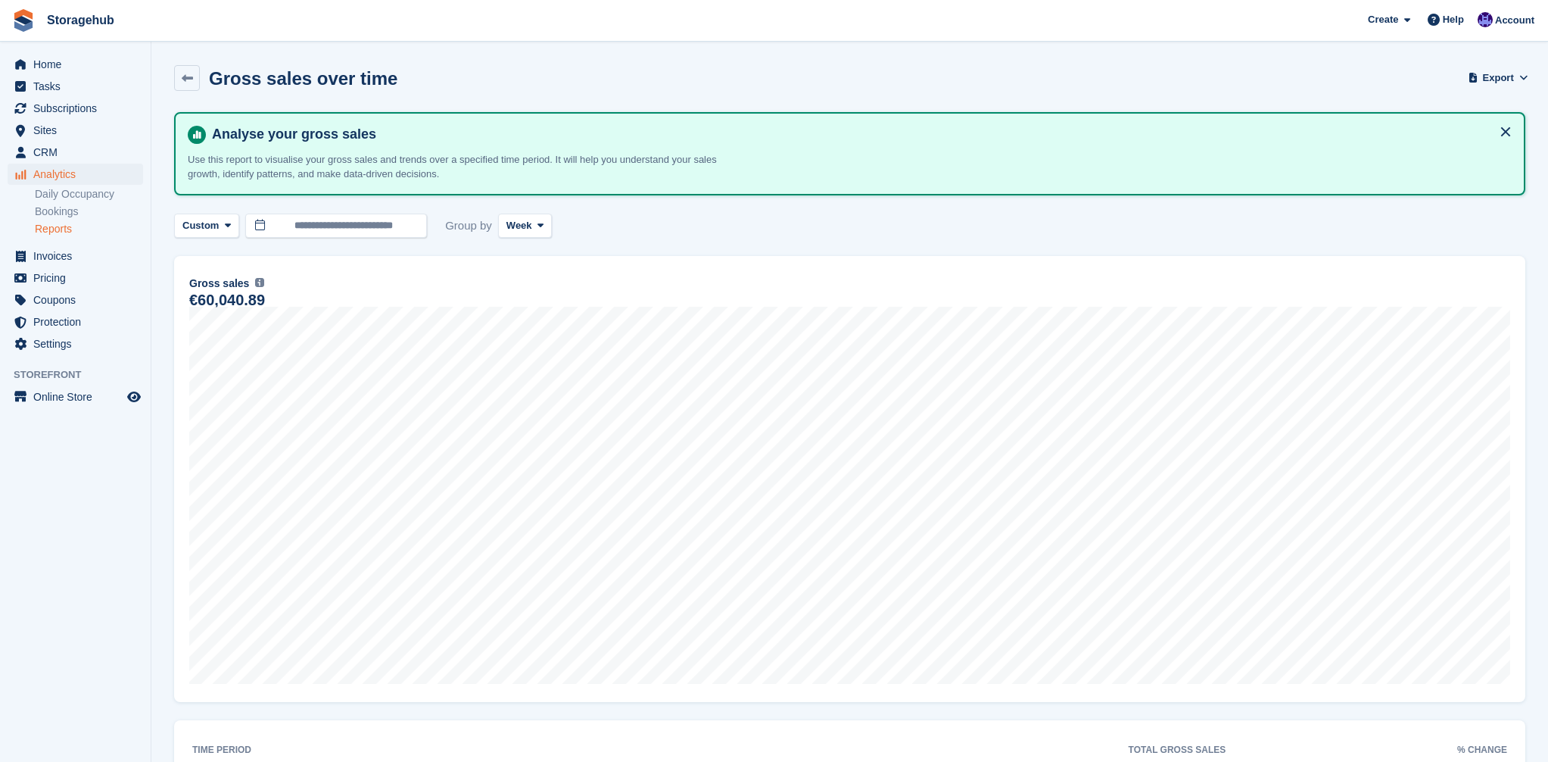
click at [561, 221] on div "**********" at bounding box center [850, 226] width 1352 height 25
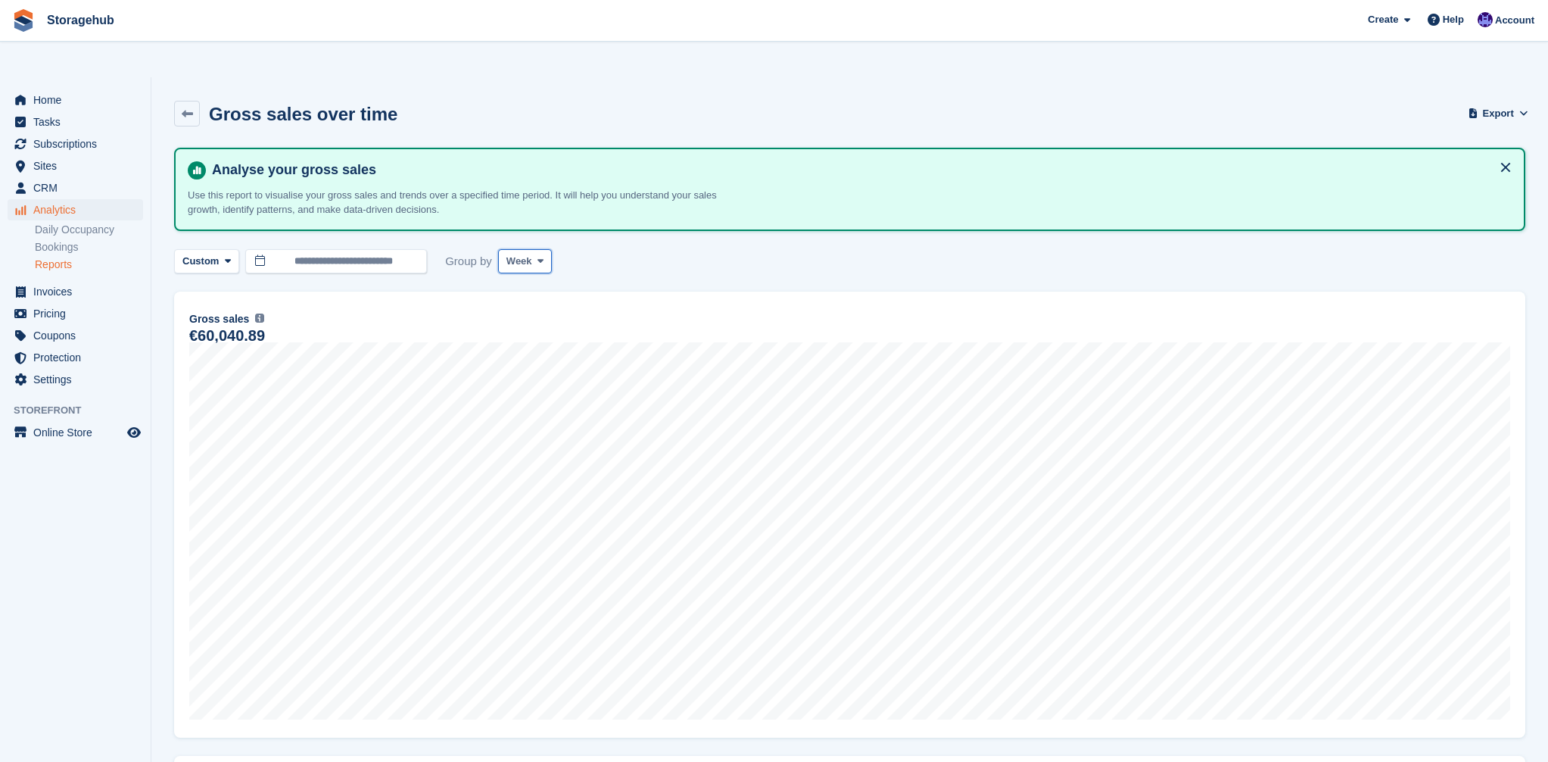
click at [513, 249] on button "Week" at bounding box center [525, 261] width 54 height 25
drag, startPoint x: 527, startPoint y: 317, endPoint x: 463, endPoint y: 285, distance: 71.8
click at [527, 338] on link "Month" at bounding box center [571, 351] width 132 height 27
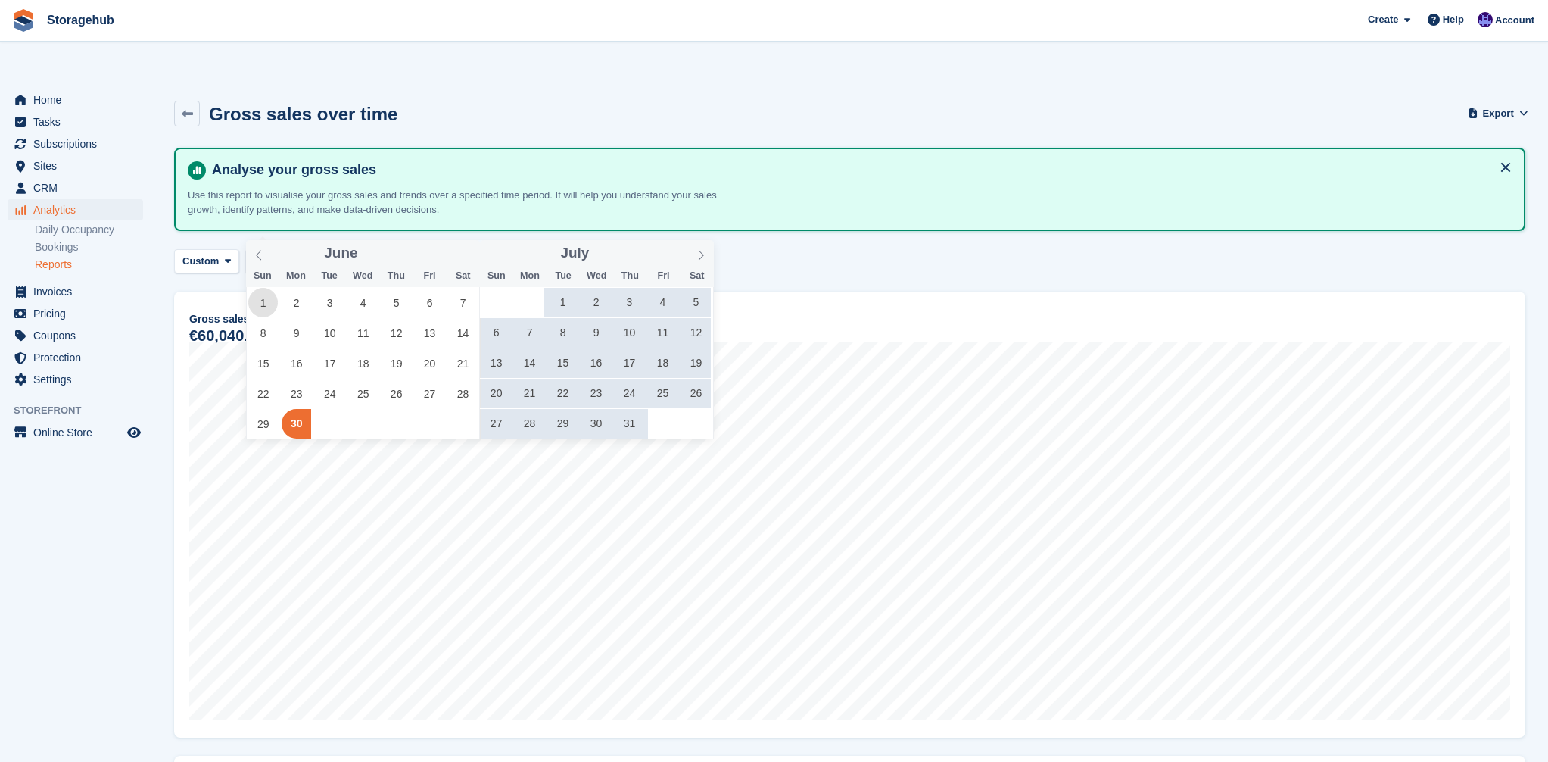
click at [261, 298] on span "1" at bounding box center [263, 303] width 30 height 30
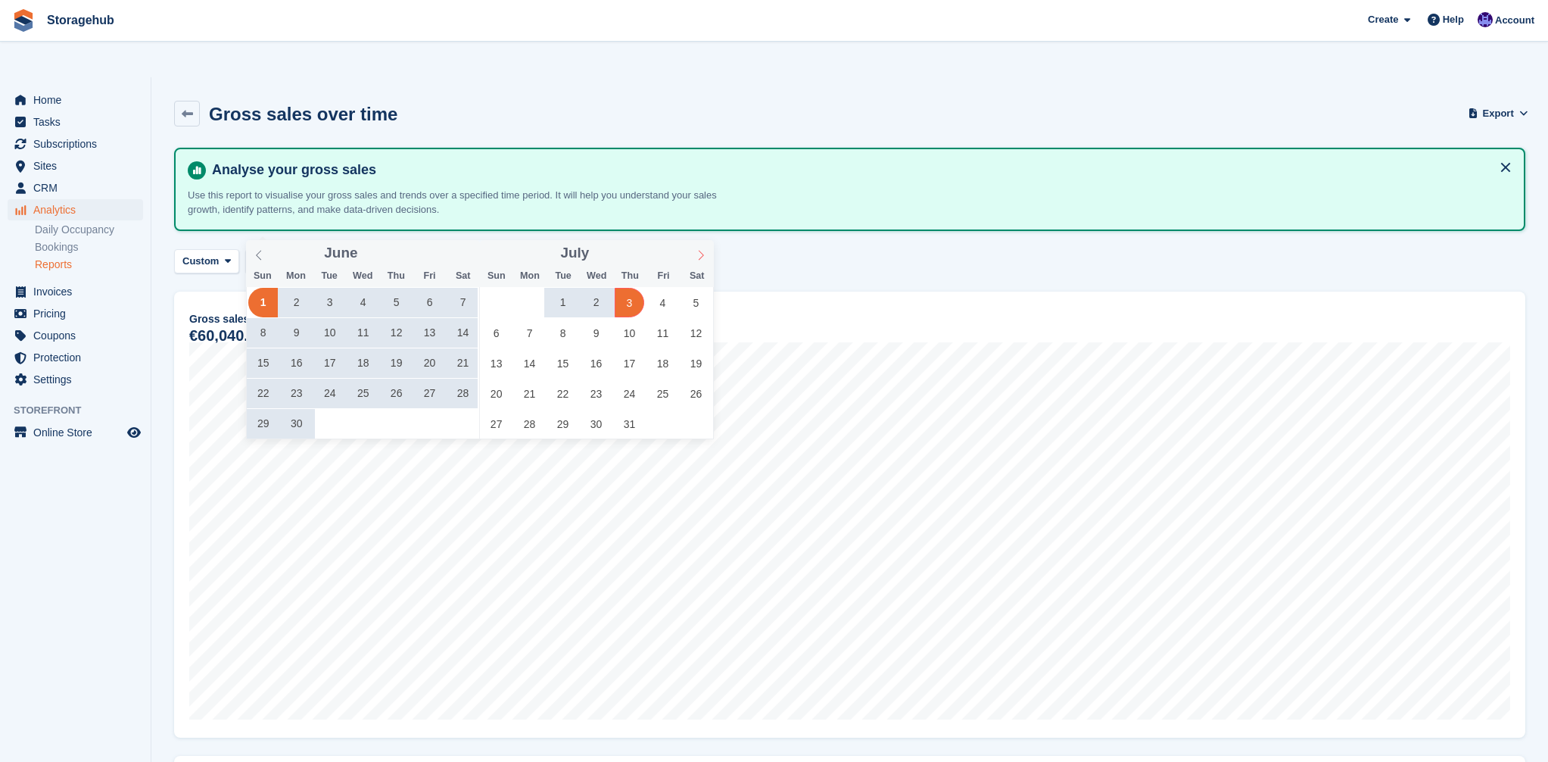
click at [699, 255] on icon at bounding box center [701, 255] width 11 height 11
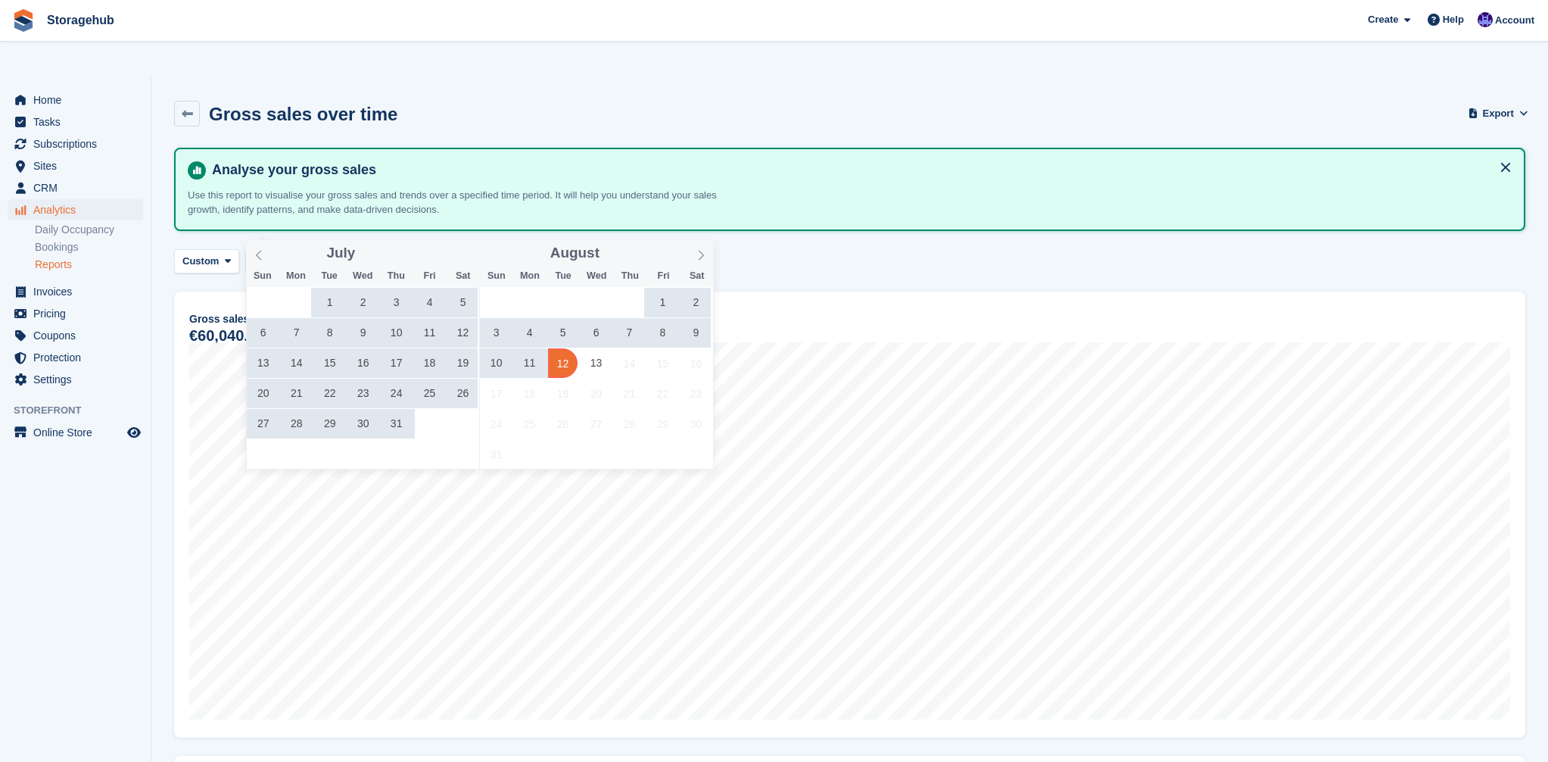
click at [565, 355] on span "12" at bounding box center [563, 363] width 30 height 30
type input "**********"
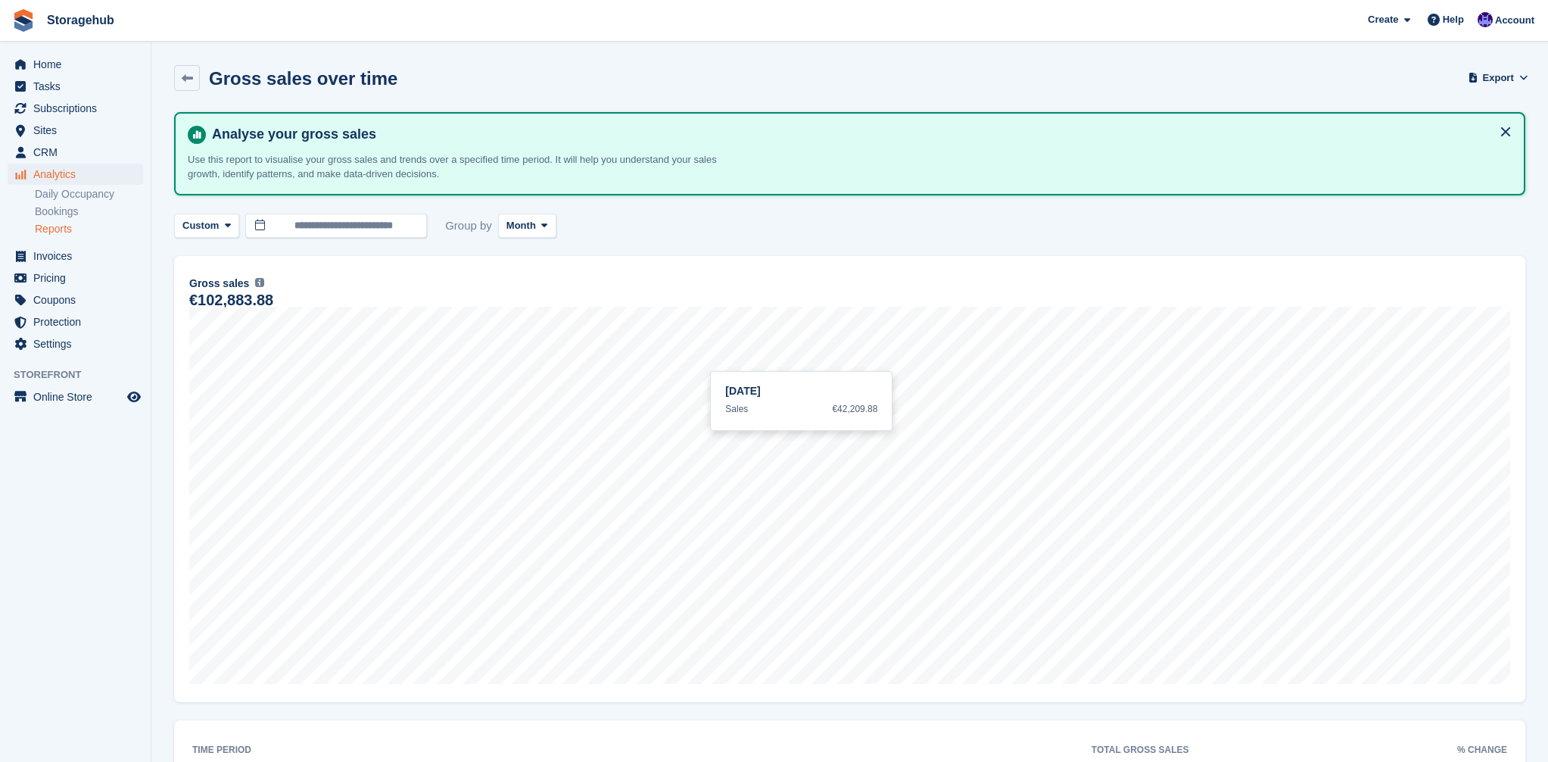
scroll to position [138, 0]
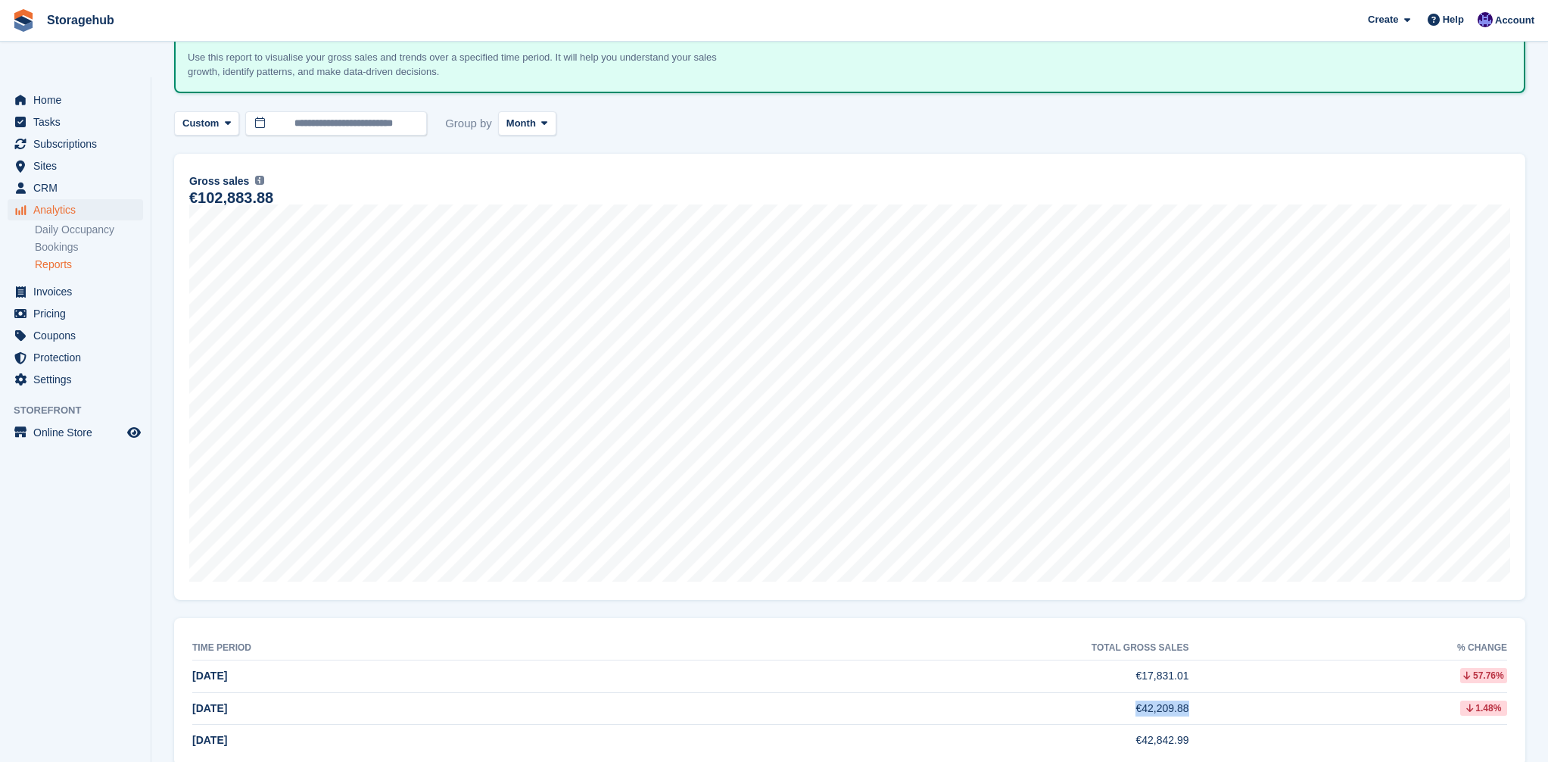
copy tr "€42,209.88"
drag, startPoint x: 1100, startPoint y: 673, endPoint x: 1205, endPoint y: 673, distance: 105.2
click at [1204, 692] on tr "Jul 2025 €42,209.88 1.48%" at bounding box center [849, 708] width 1315 height 33
click at [64, 257] on link "Reports" at bounding box center [89, 264] width 108 height 14
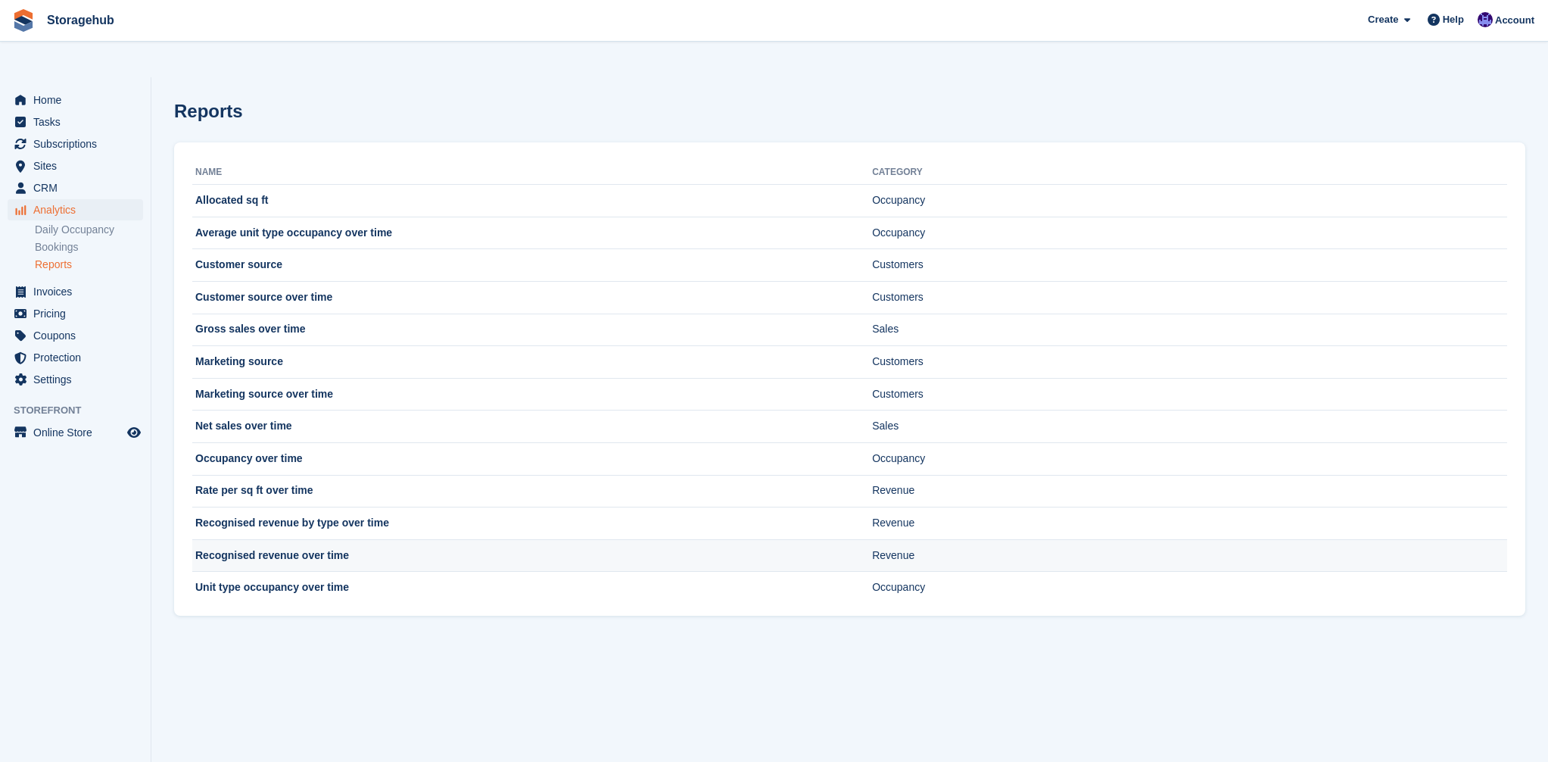
click at [238, 539] on td "Recognised revenue over time" at bounding box center [532, 555] width 680 height 33
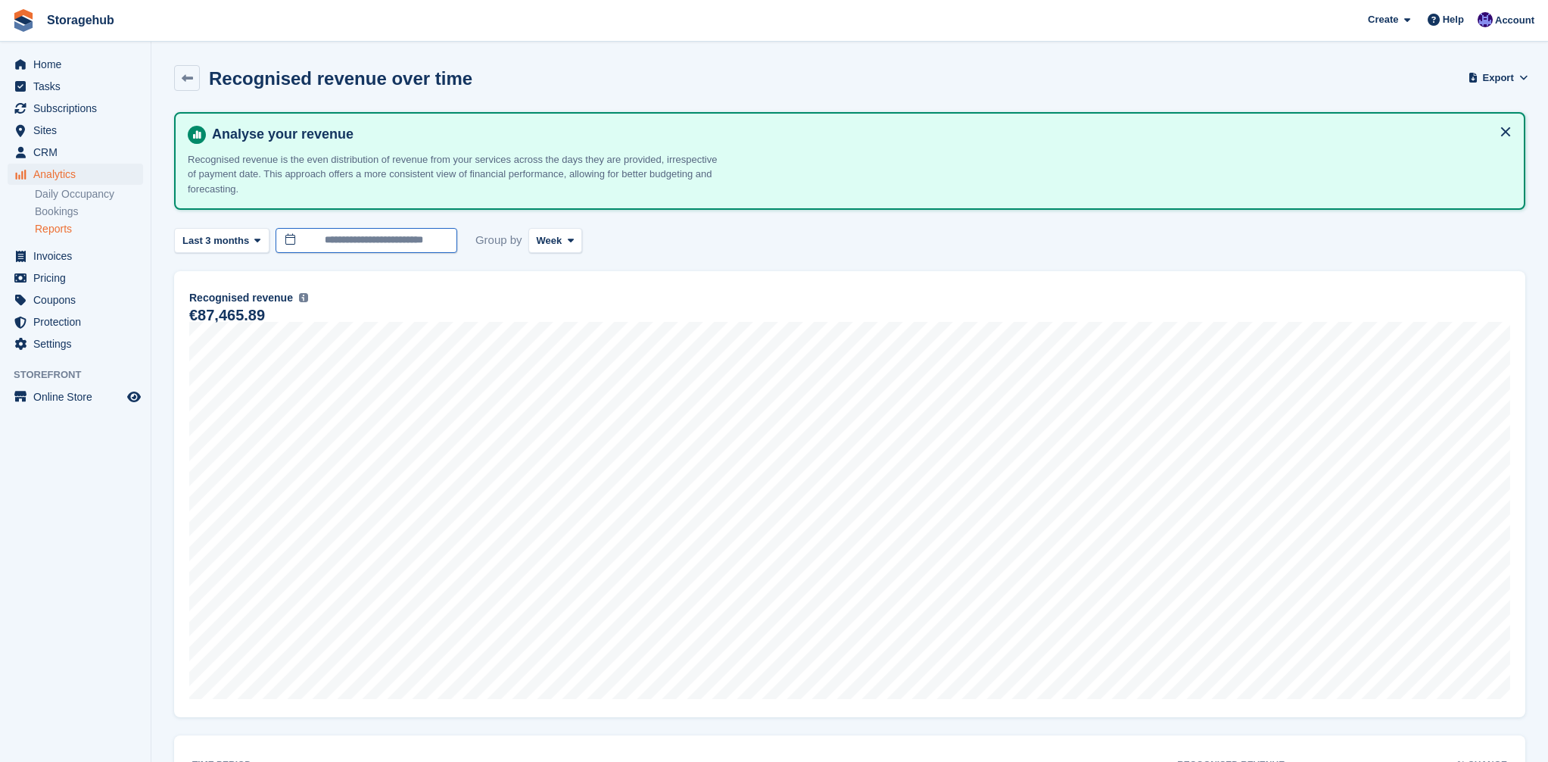
click at [415, 240] on input "**********" at bounding box center [367, 240] width 182 height 25
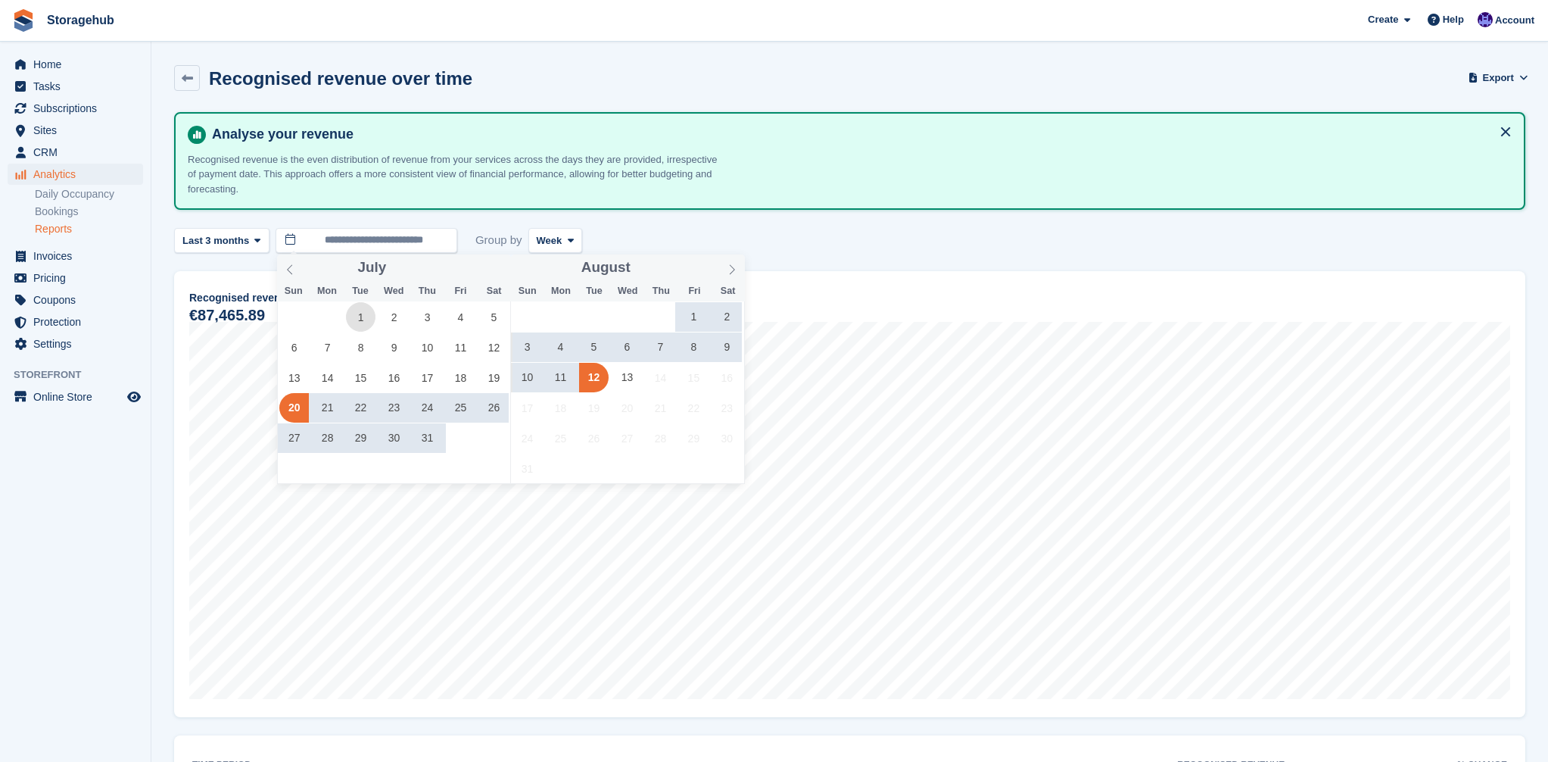
click at [362, 319] on span "1" at bounding box center [361, 317] width 30 height 30
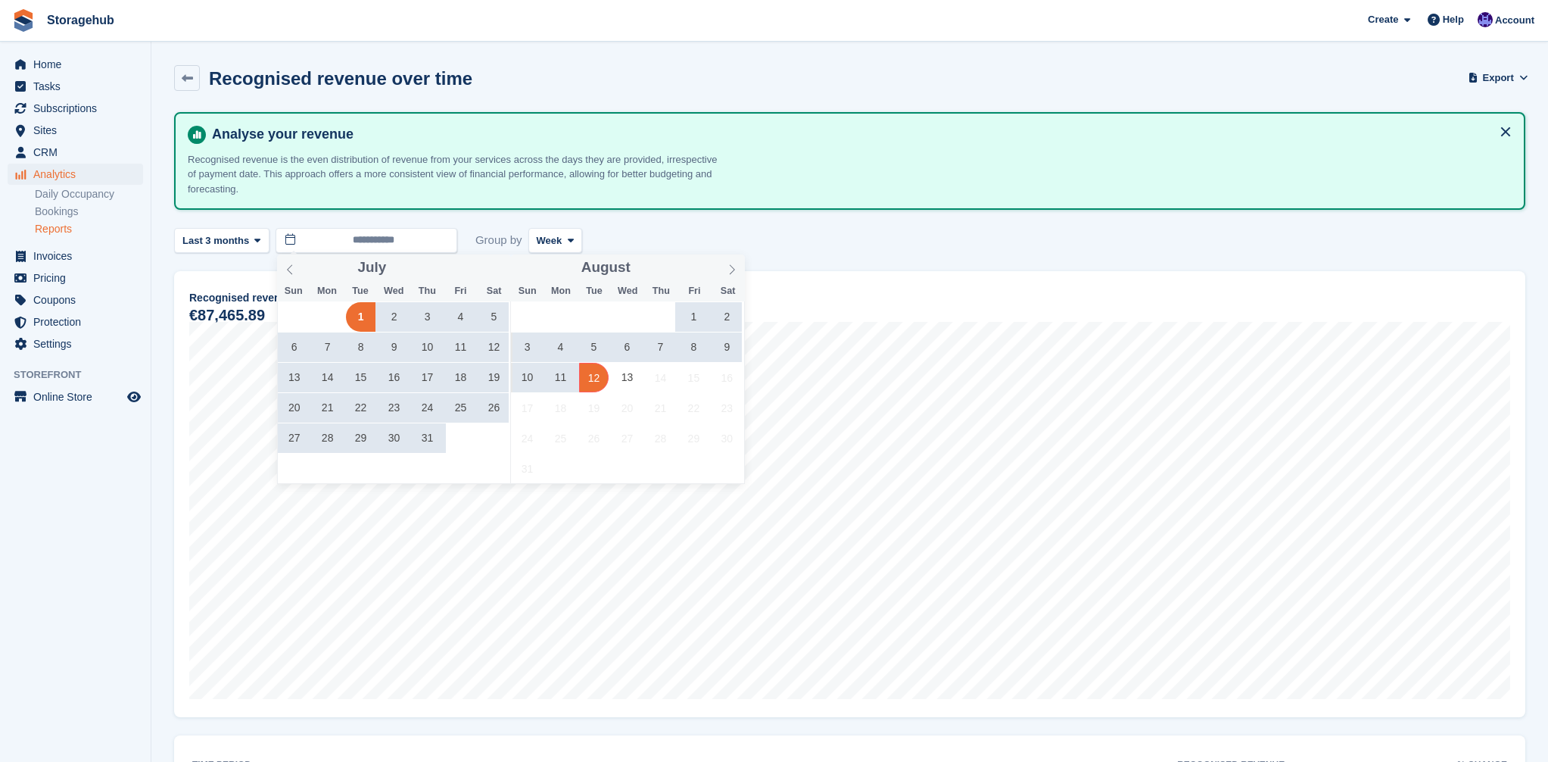
click at [587, 380] on span "12" at bounding box center [594, 378] width 30 height 30
type input "**********"
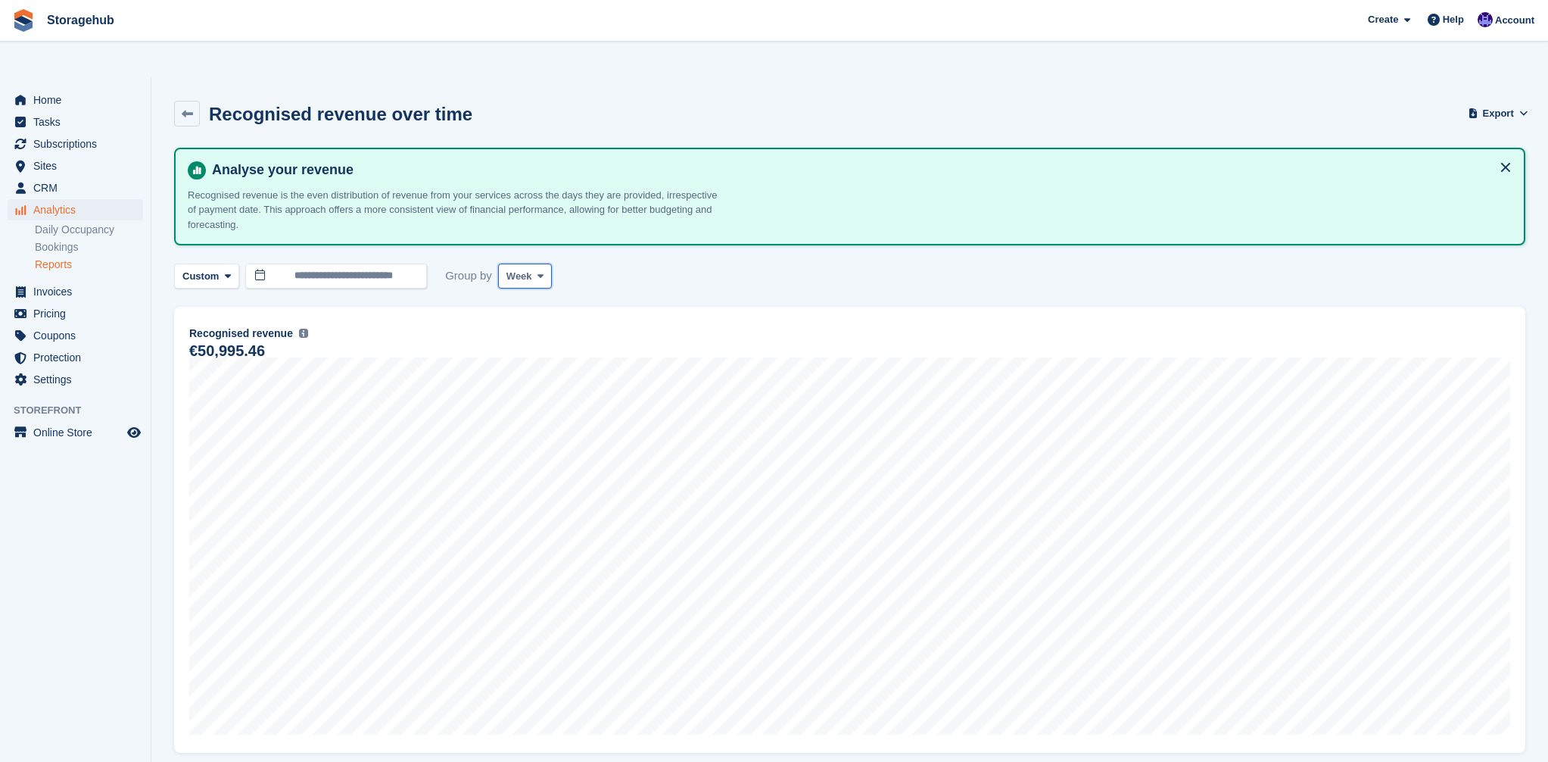
click at [541, 263] on button "Week" at bounding box center [525, 275] width 54 height 25
click at [535, 326] on link "Week" at bounding box center [571, 339] width 132 height 27
click at [527, 269] on span "Week" at bounding box center [520, 276] width 26 height 15
drag, startPoint x: 538, startPoint y: 319, endPoint x: 702, endPoint y: 336, distance: 165.2
click at [538, 353] on link "Month" at bounding box center [571, 366] width 132 height 27
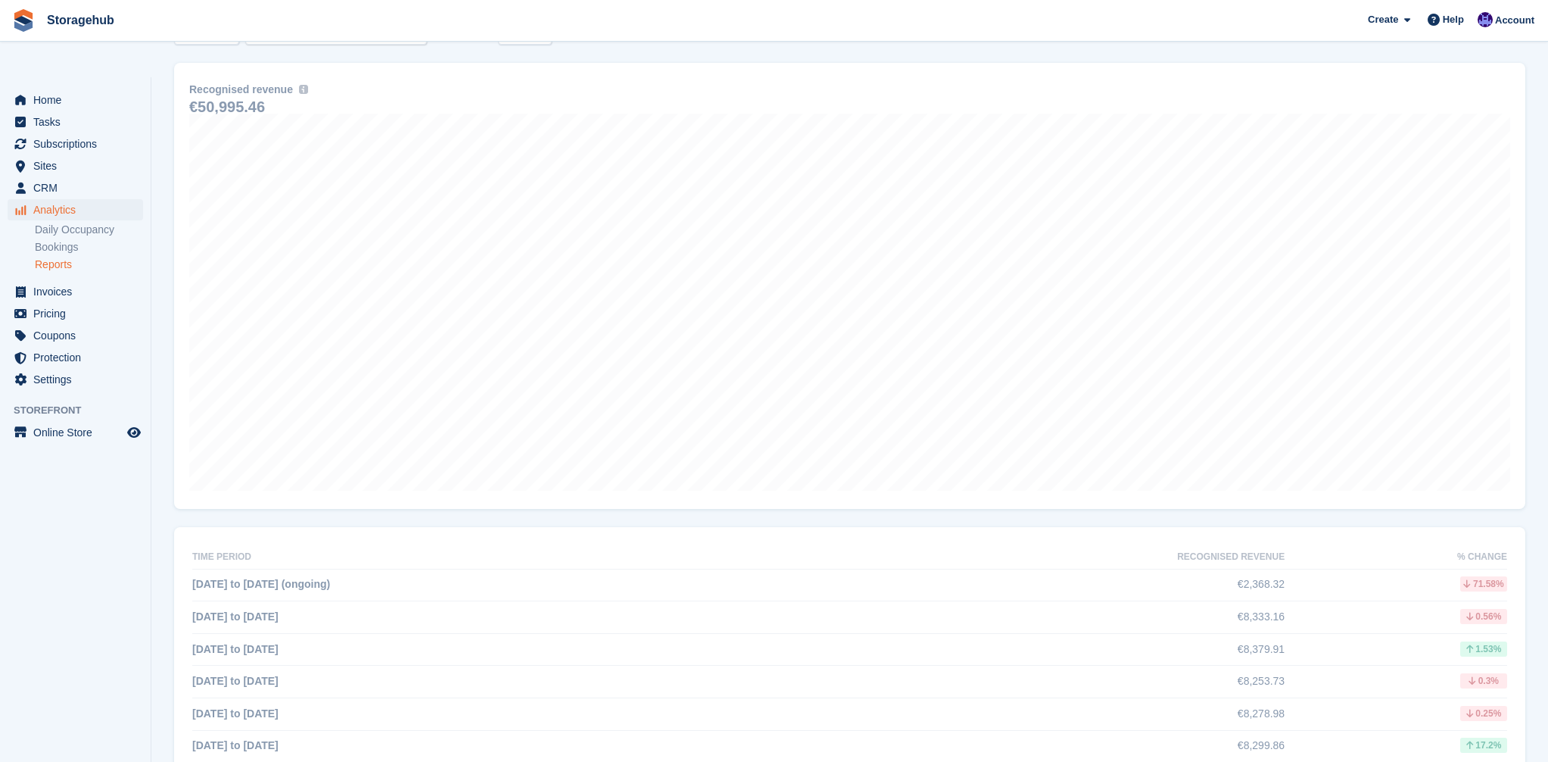
scroll to position [120, 0]
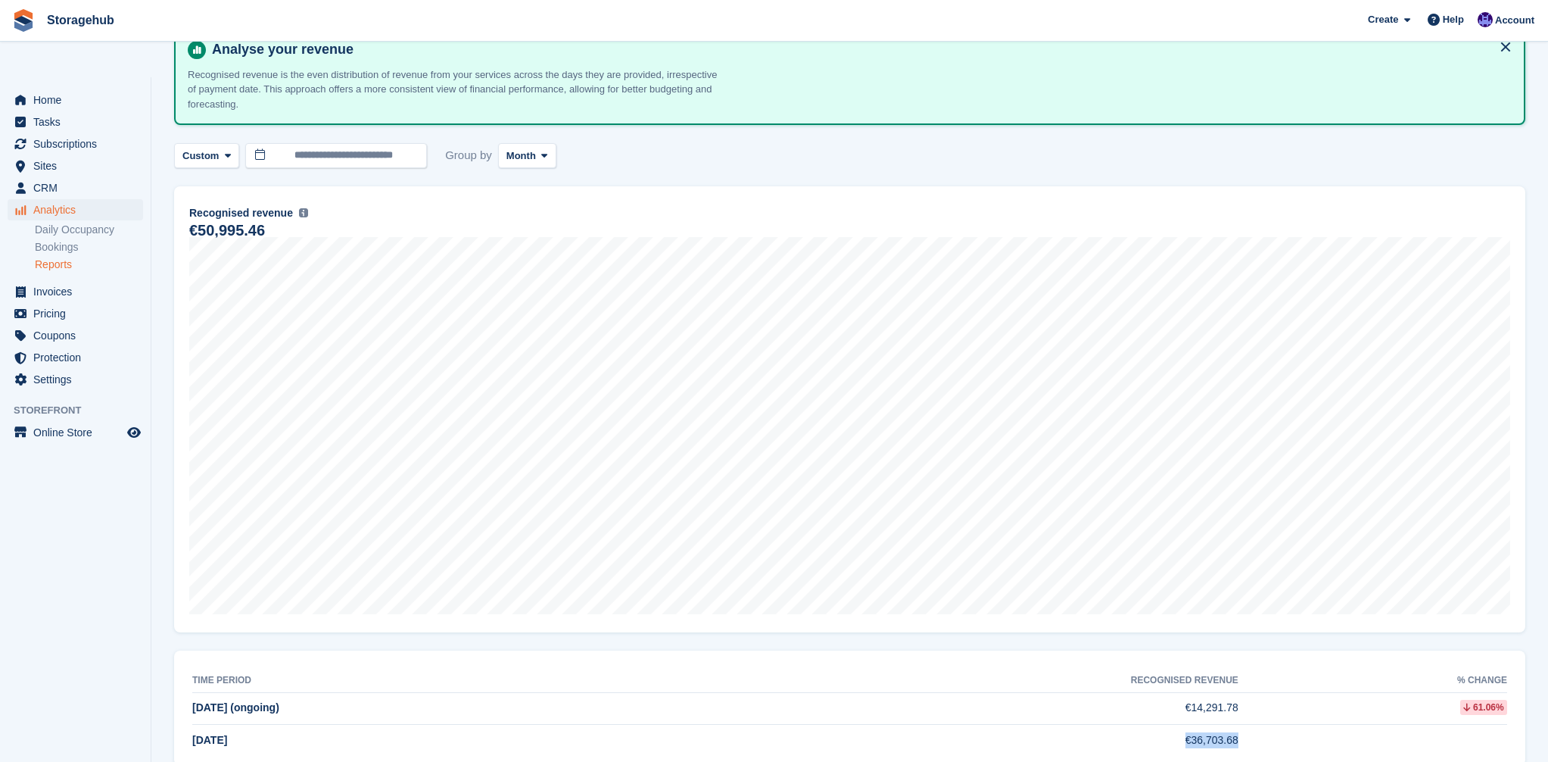
copy tr "€36,703.68"
drag, startPoint x: 1186, startPoint y: 711, endPoint x: 1273, endPoint y: 709, distance: 86.3
click at [1273, 725] on tr "[DATE] €36,703.68" at bounding box center [849, 741] width 1315 height 32
